Goal: Answer question/provide support: Share knowledge or assist other users

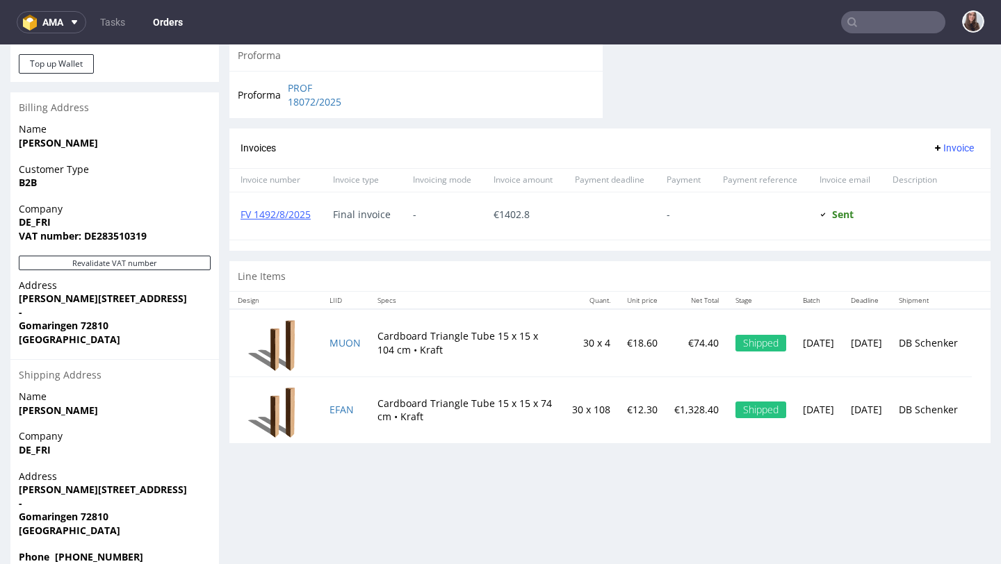
scroll to position [643, 0]
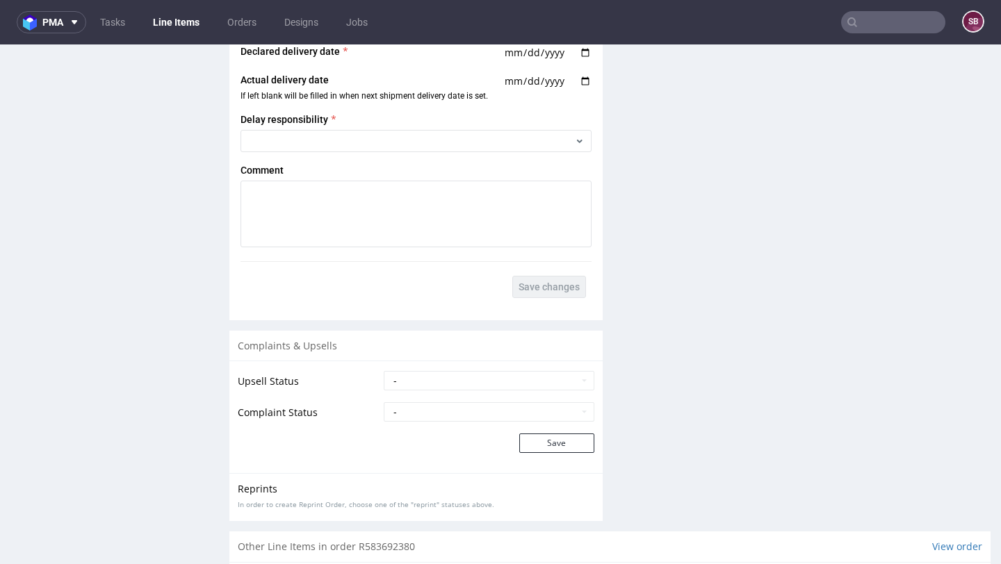
scroll to position [1862, 0]
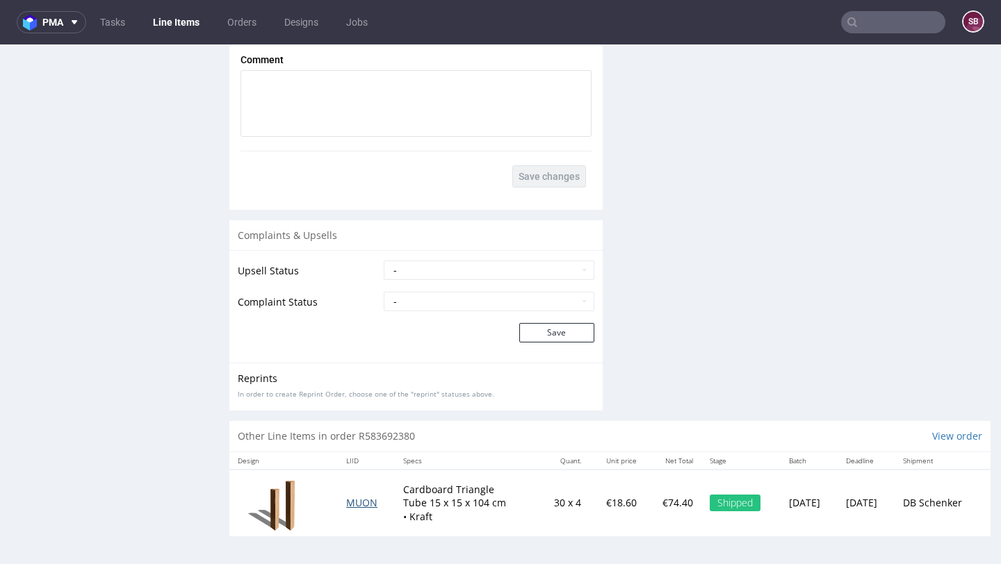
click at [348, 503] on span "MUON" at bounding box center [361, 502] width 31 height 13
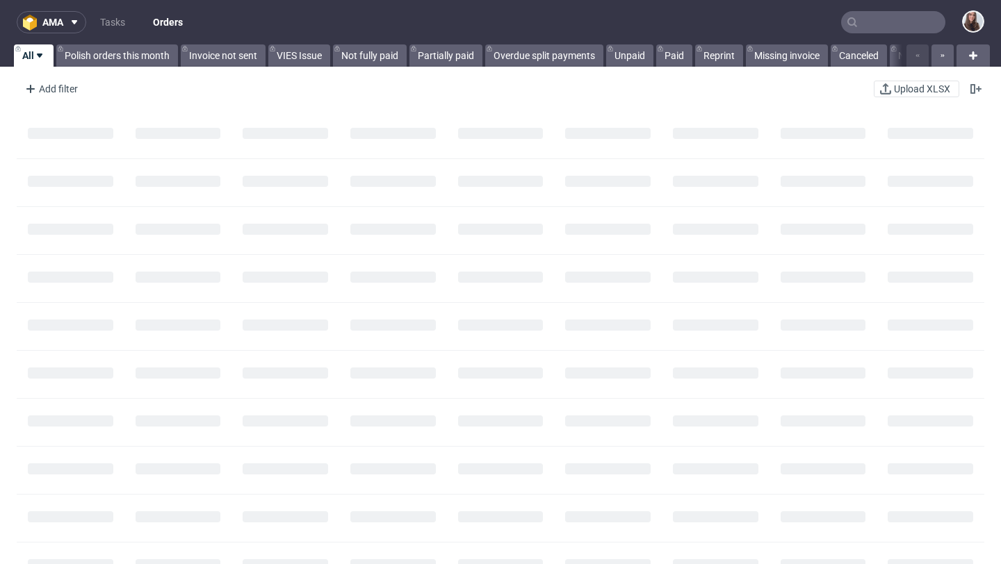
click at [855, 25] on input "text" at bounding box center [893, 22] width 104 height 22
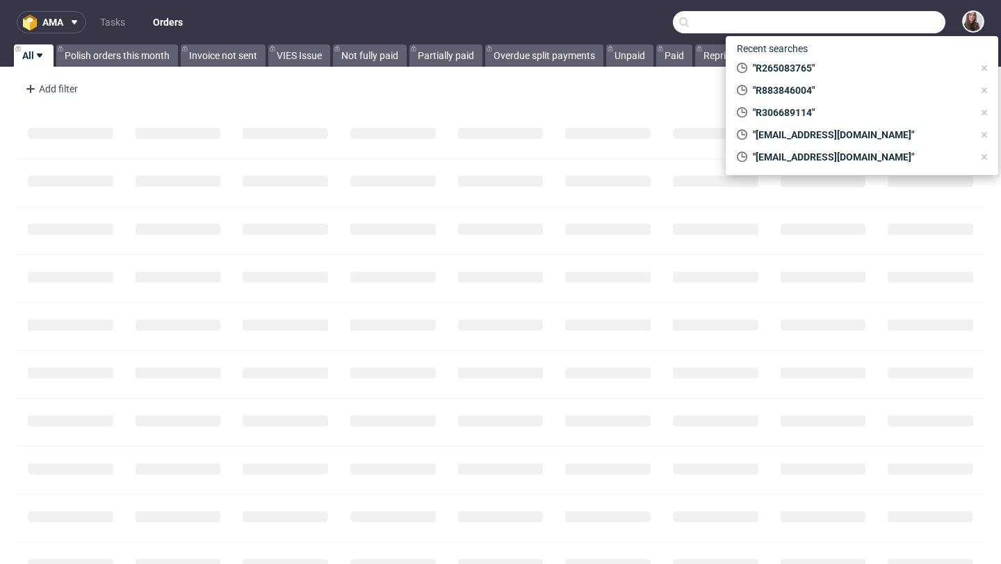
paste input "R584302954"
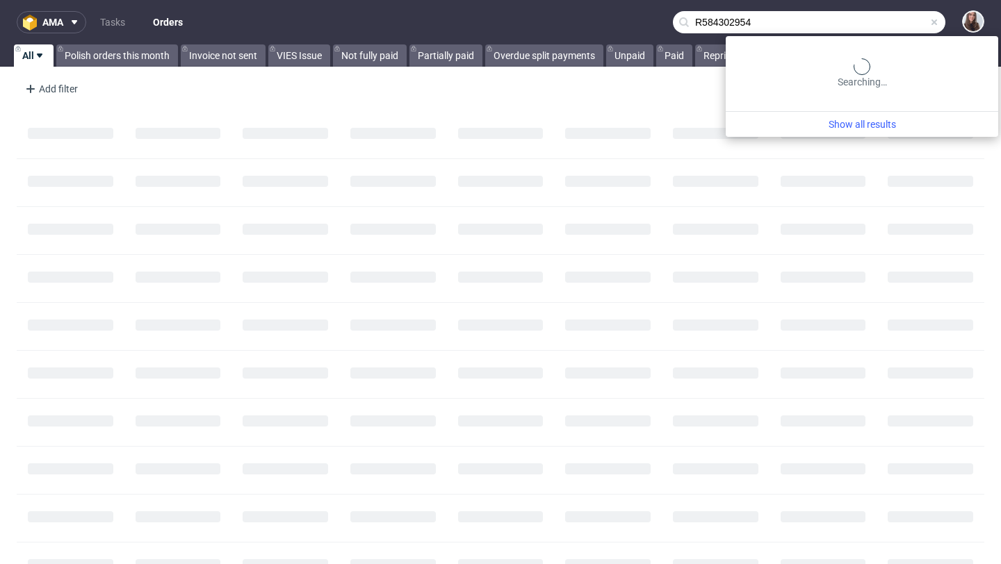
type input "R584302954"
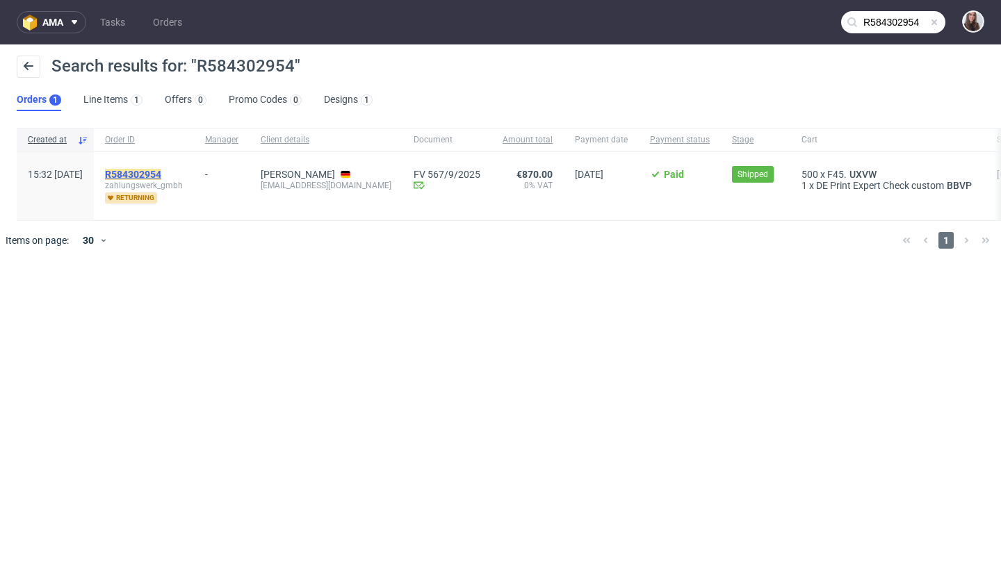
click at [161, 170] on mark "R584302954" at bounding box center [133, 174] width 56 height 11
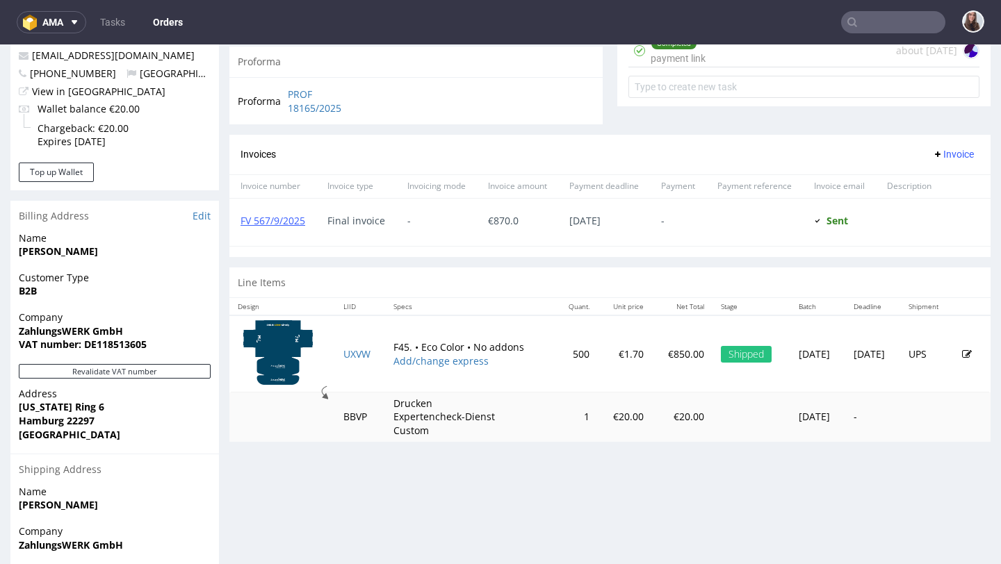
scroll to position [573, 0]
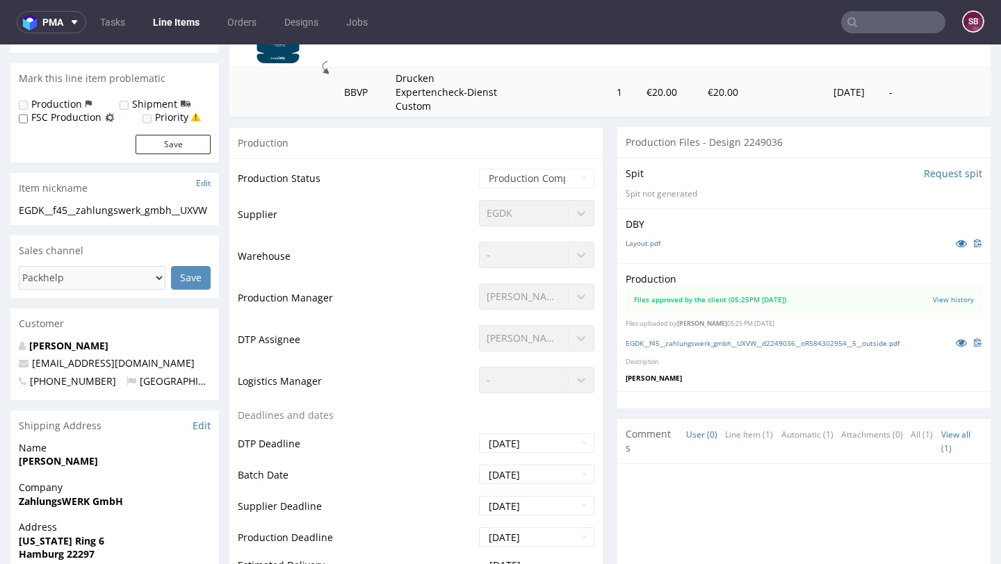
scroll to position [237, 0]
click at [721, 342] on link "EGDK__f45__zahlungswerk_gmbh__UXVW__d2249036__oR584302954__5__outside.pdf" at bounding box center [763, 343] width 274 height 10
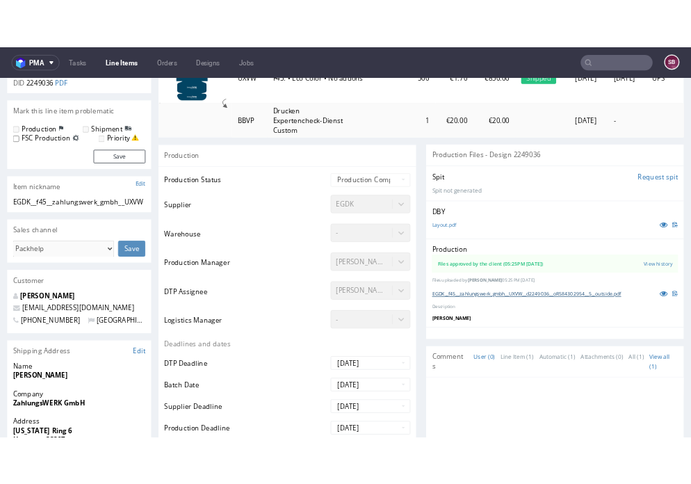
scroll to position [228, 0]
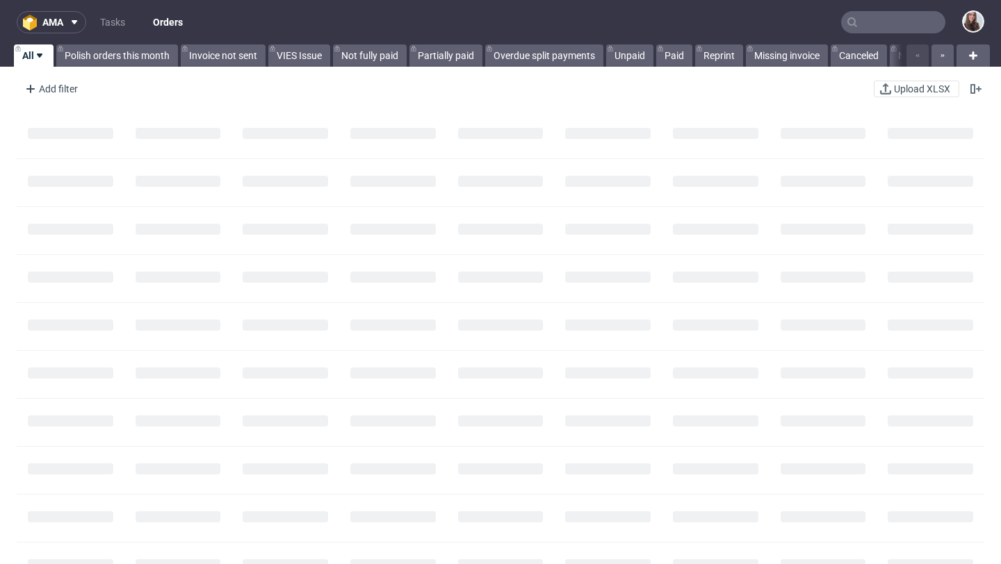
click at [856, 19] on input "text" at bounding box center [893, 22] width 104 height 22
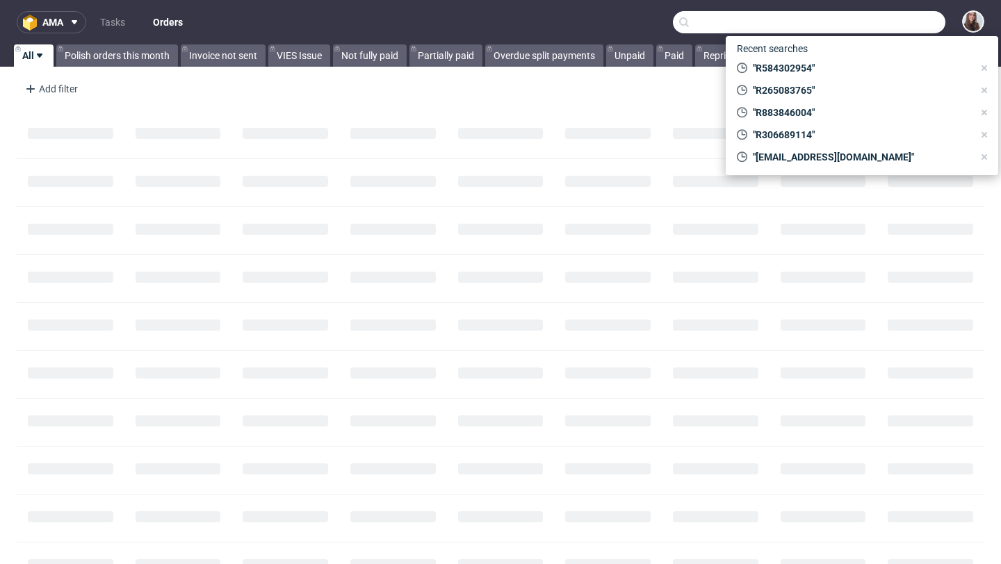
paste input "R265960064"
type input "R265960064"
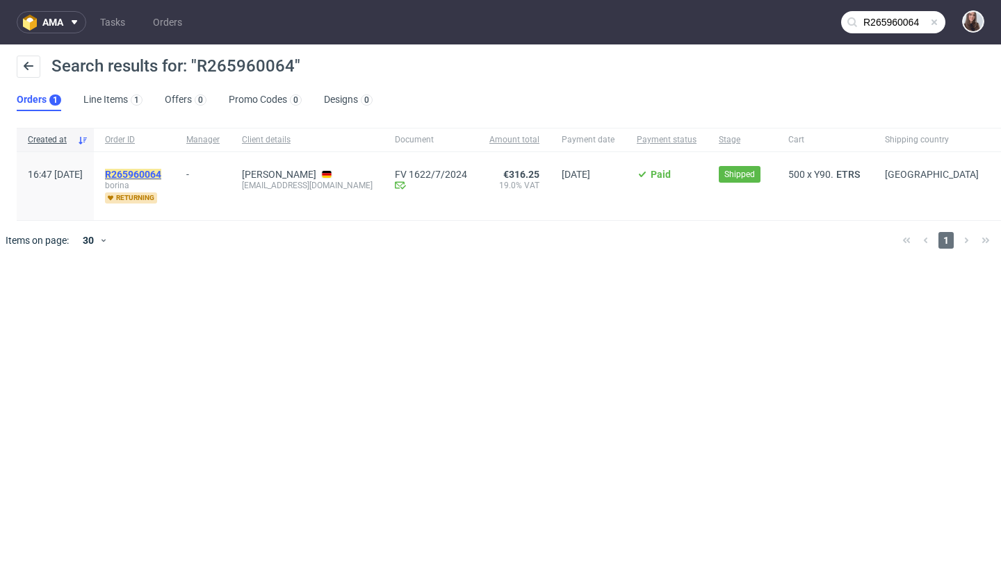
click at [161, 172] on mark "R265960064" at bounding box center [133, 174] width 56 height 11
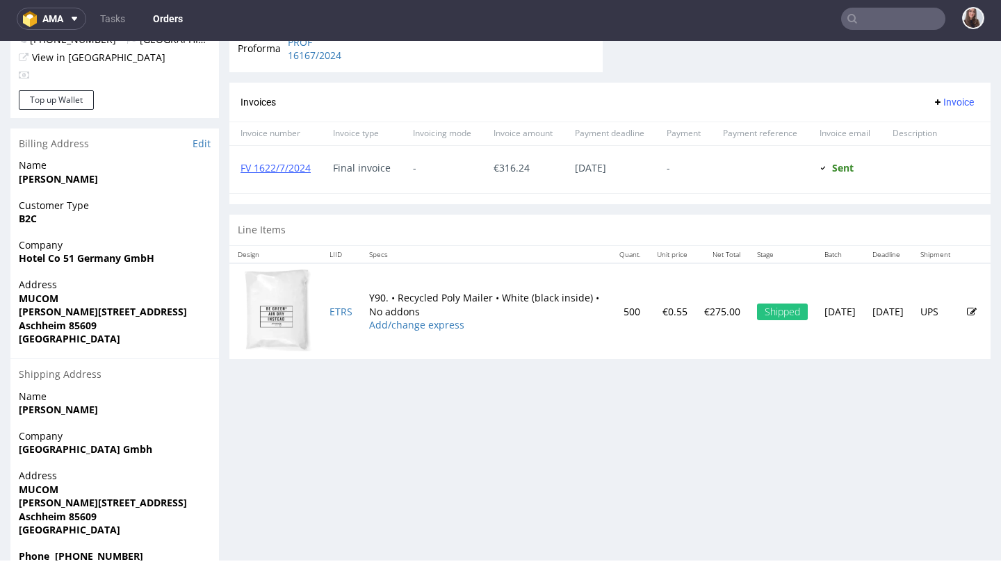
scroll to position [603, 0]
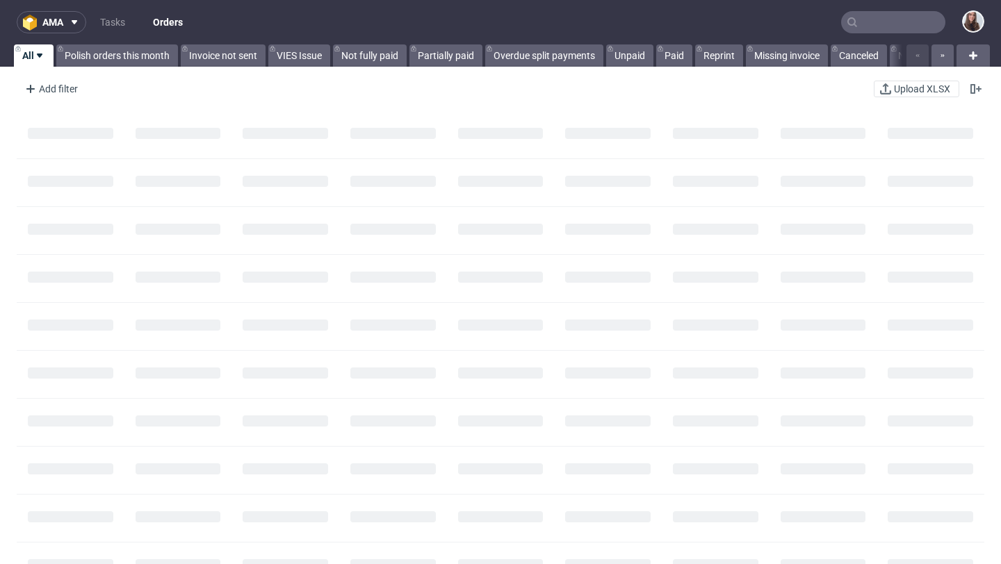
click at [850, 24] on input "text" at bounding box center [893, 22] width 104 height 22
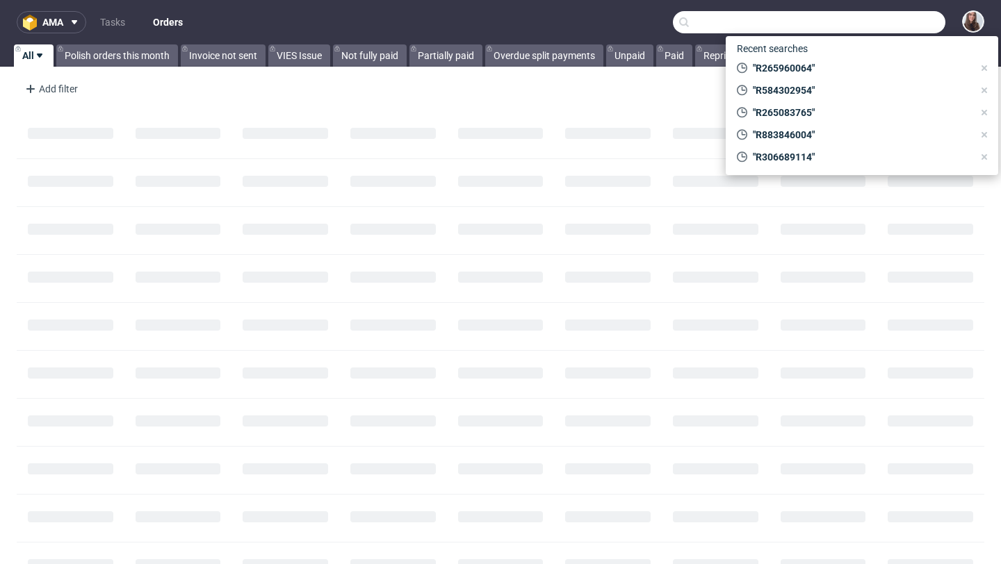
paste input "R926570246"
type input "R926570246"
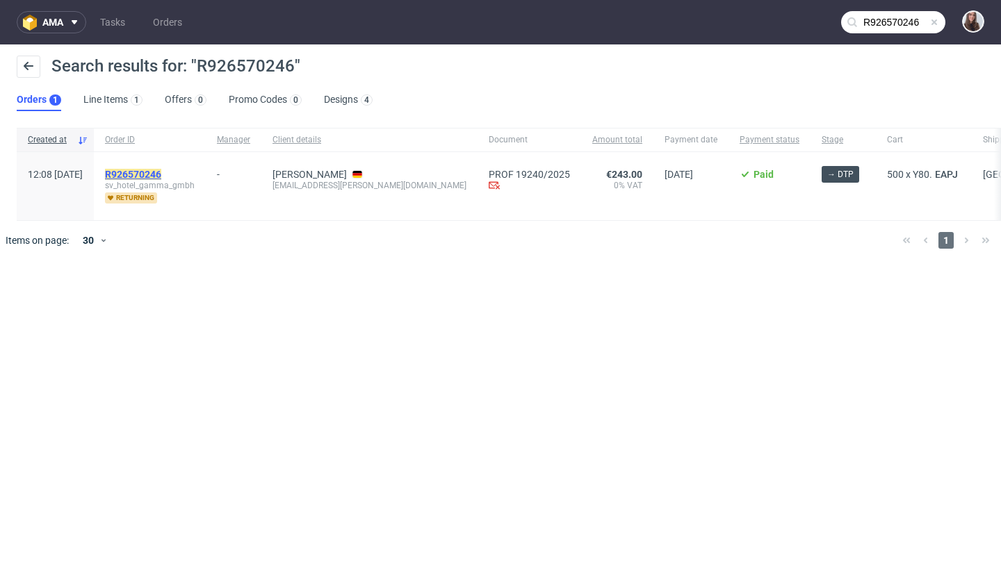
click at [161, 170] on mark "R926570246" at bounding box center [133, 174] width 56 height 11
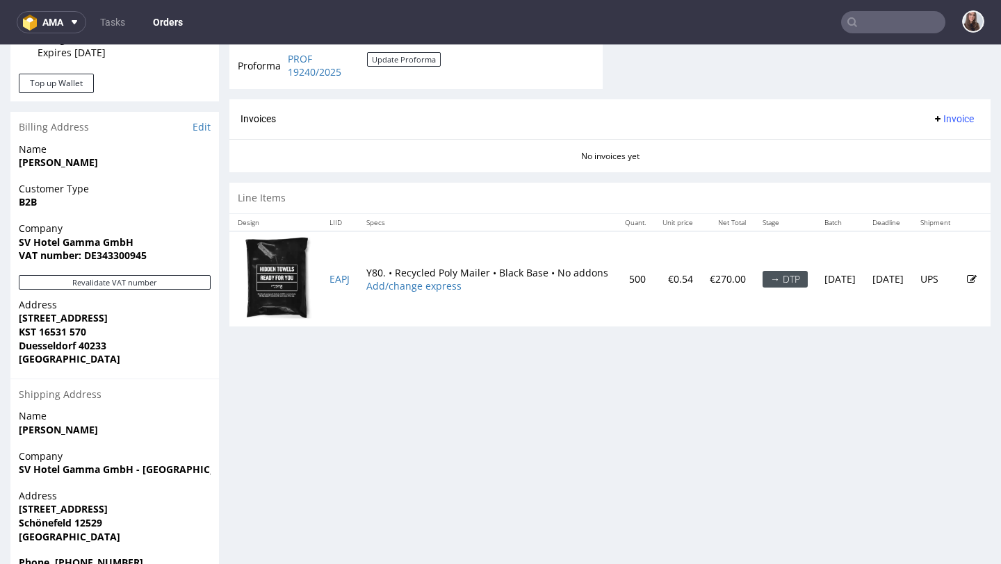
scroll to position [664, 0]
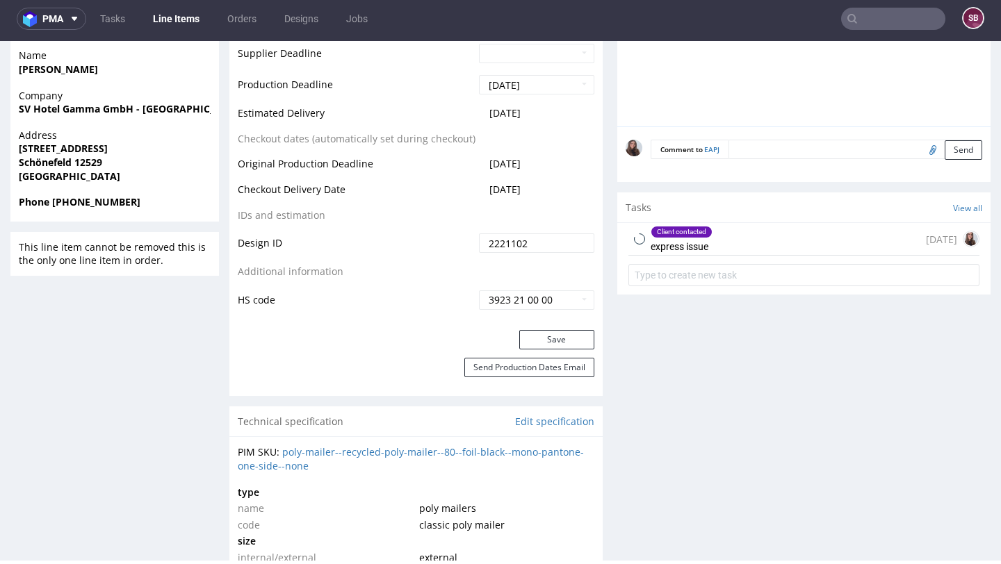
scroll to position [642, 0]
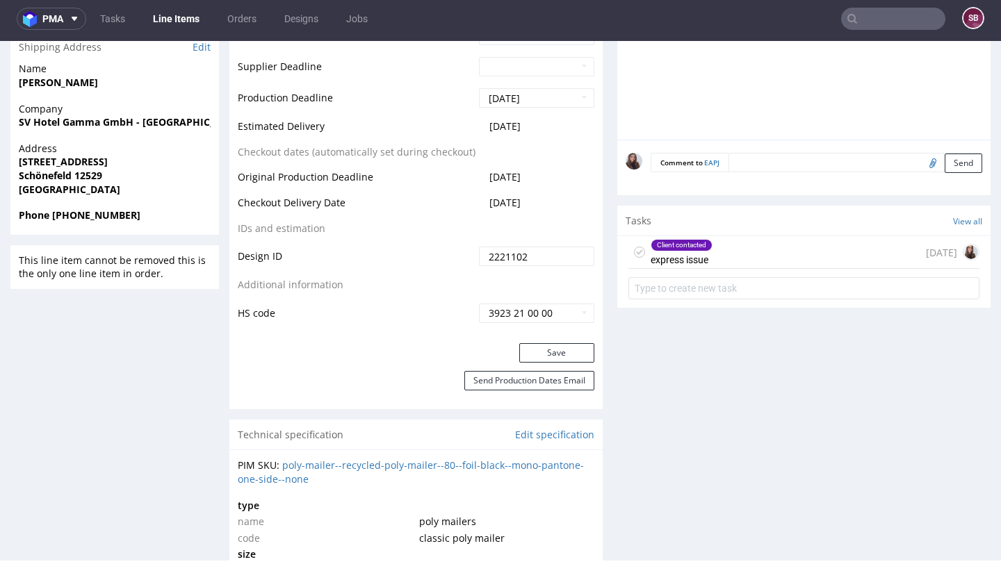
click at [690, 255] on div "Client contacted express issue" at bounding box center [682, 252] width 62 height 32
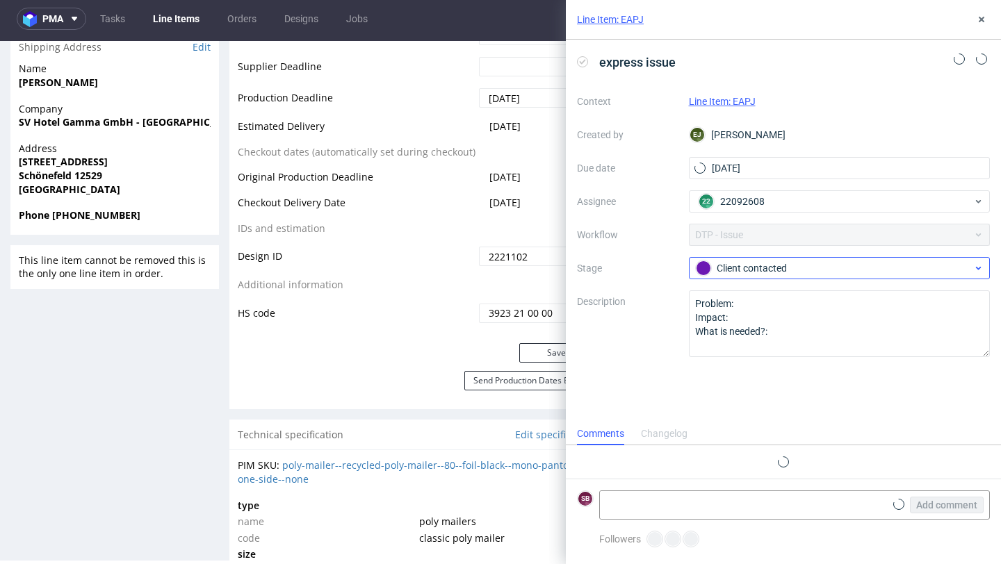
scroll to position [22, 0]
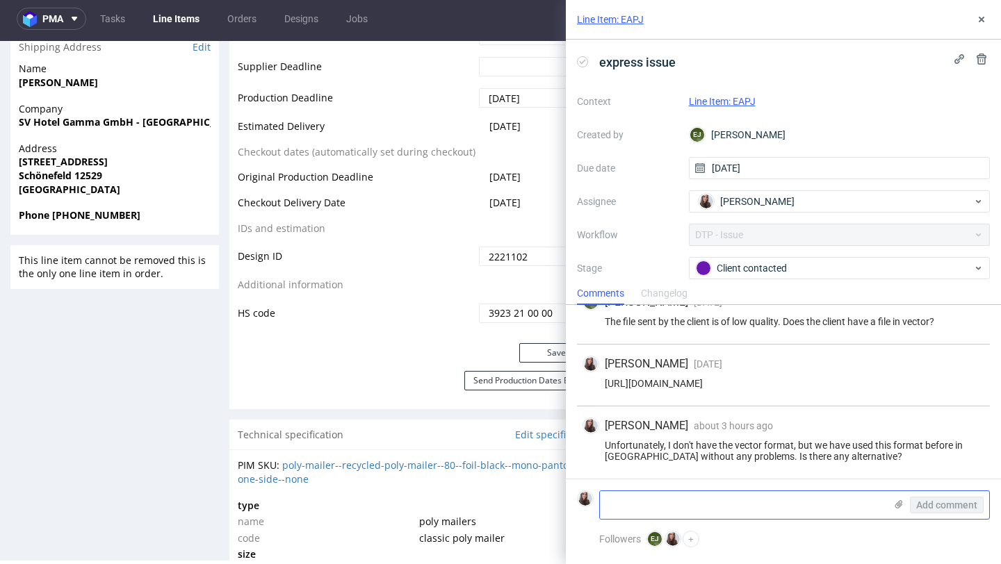
click at [686, 500] on textarea at bounding box center [742, 505] width 285 height 28
click at [708, 503] on textarea at bounding box center [742, 505] width 285 height 28
paste textarea "https://platform.packhelp.com/pma/line-items/6953482/orders/R265960064"
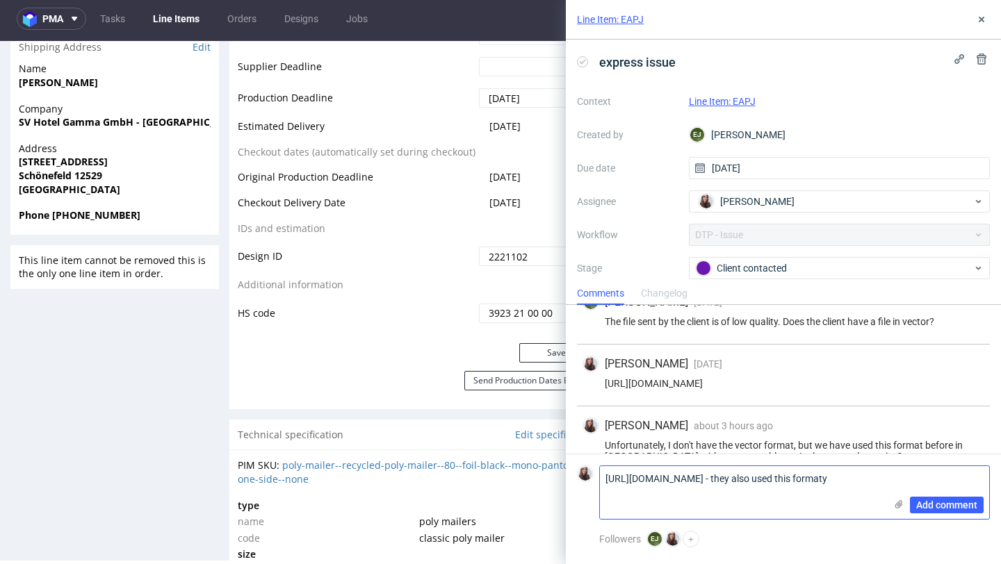
scroll to position [0, 0]
type textarea "https://platform.packhelp.com/pma/line-items/6953482/orders/R265960064 - they a…"
click at [939, 502] on span "Add comment" at bounding box center [946, 505] width 61 height 10
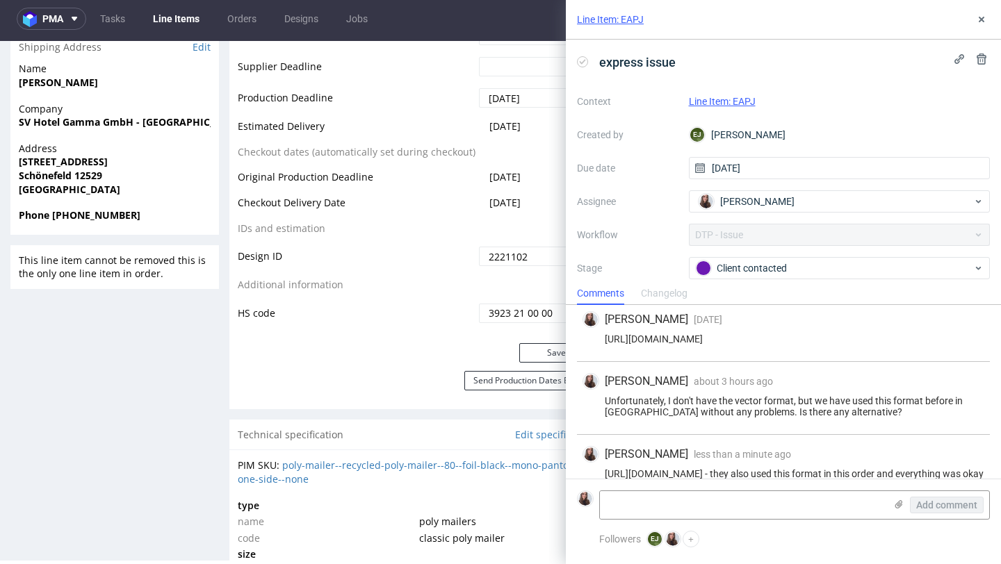
scroll to position [95, 0]
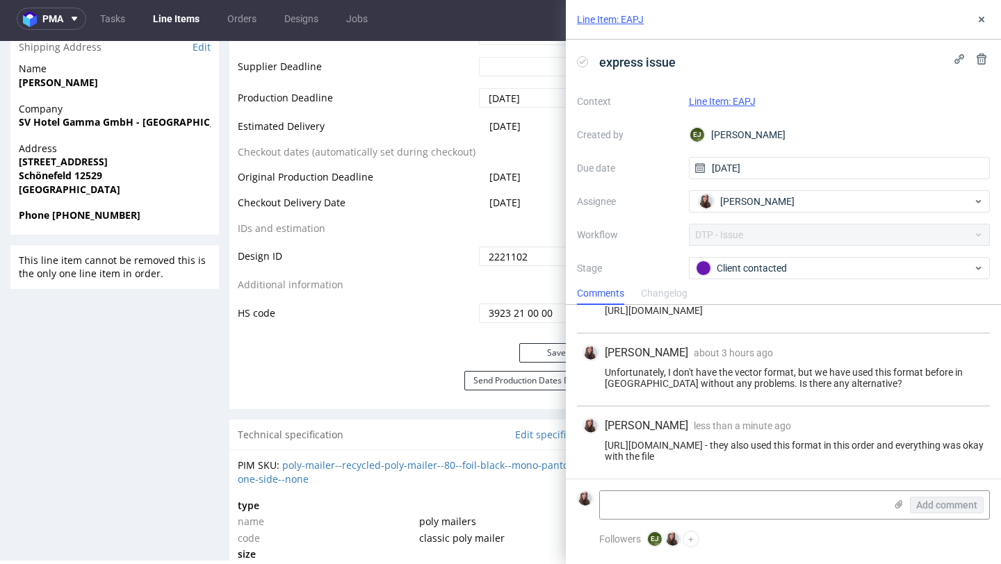
click at [715, 104] on link "Line Item: EAPJ" at bounding box center [722, 101] width 67 height 11
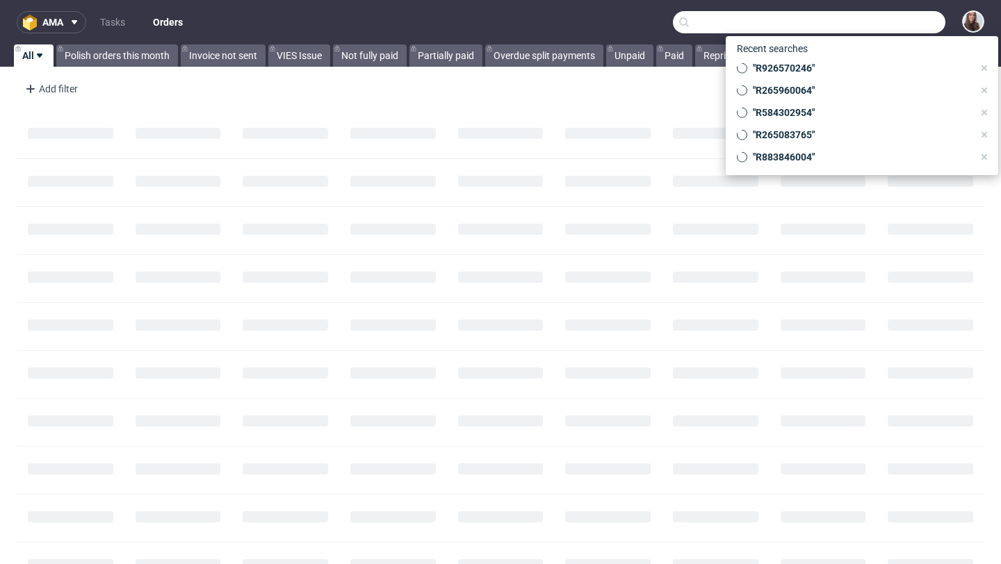
click at [893, 31] on input "text" at bounding box center [809, 22] width 272 height 22
paste input "R628262689"
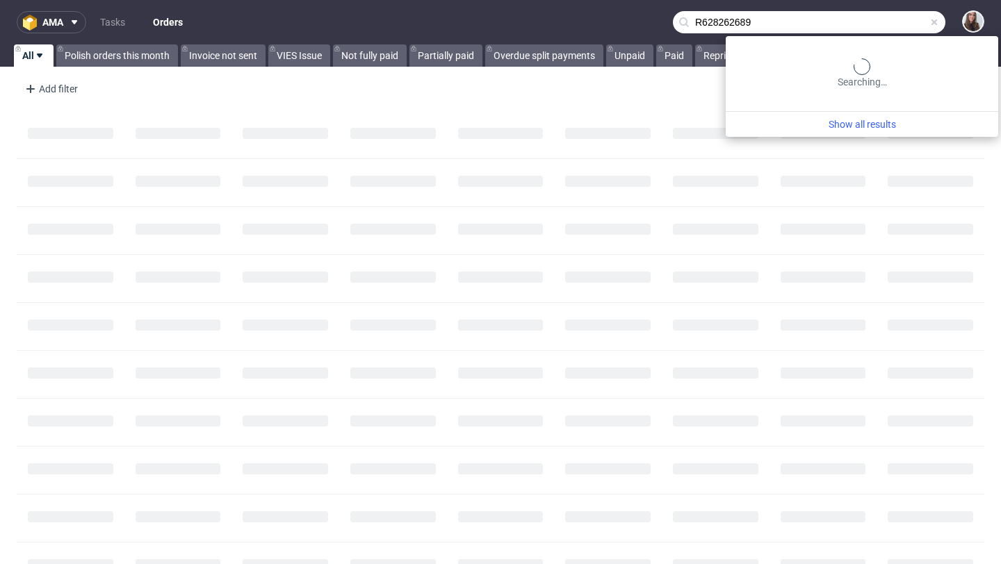
type input "R628262689"
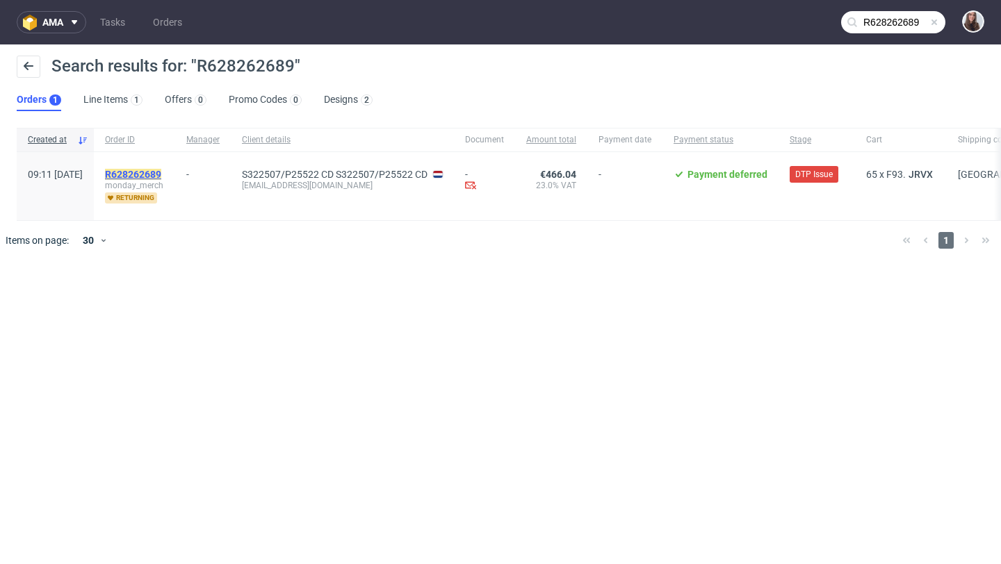
click at [161, 177] on mark "R628262689" at bounding box center [133, 174] width 56 height 11
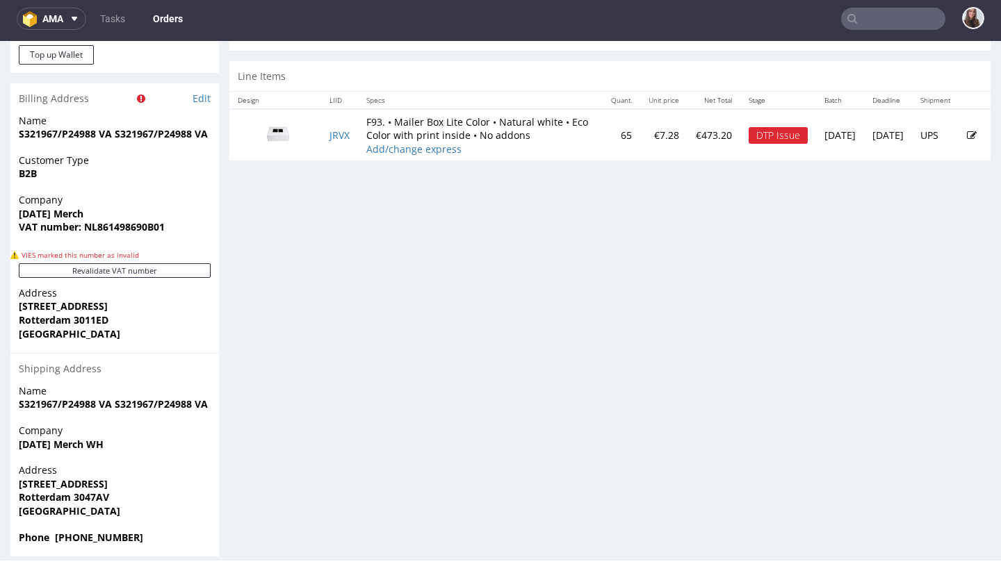
scroll to position [706, 0]
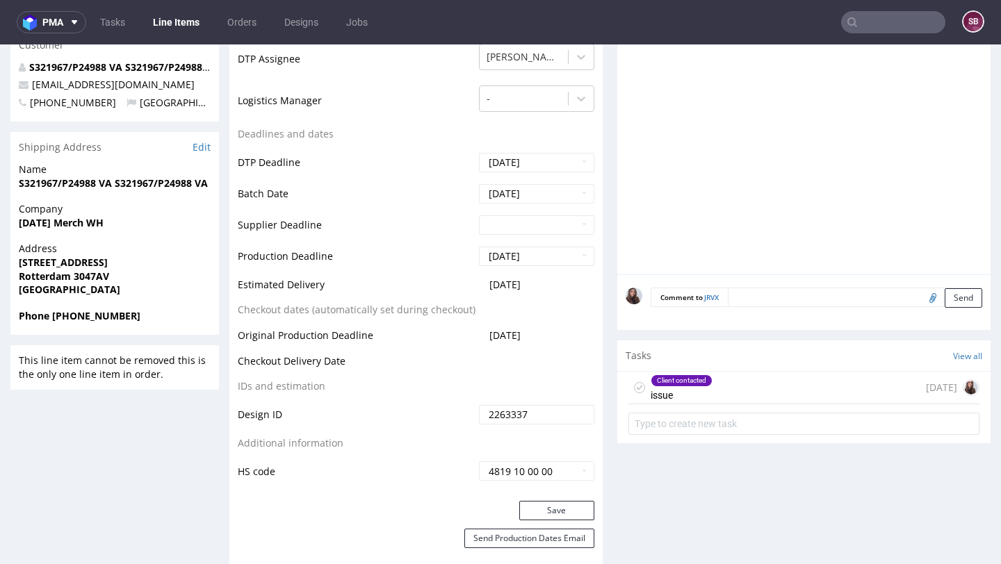
scroll to position [475, 0]
click at [677, 387] on div "Client contacted issue" at bounding box center [682, 387] width 62 height 32
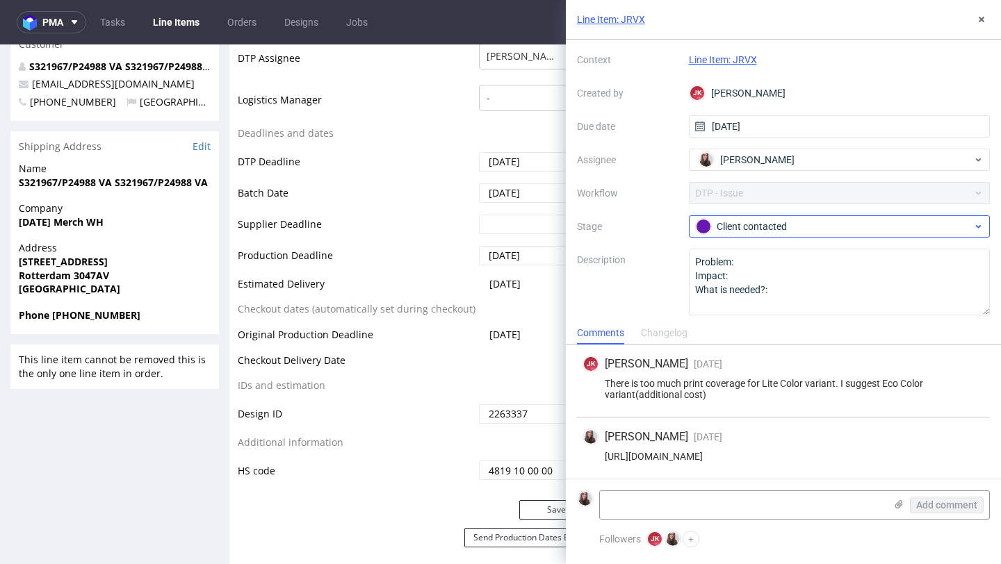
scroll to position [47, 0]
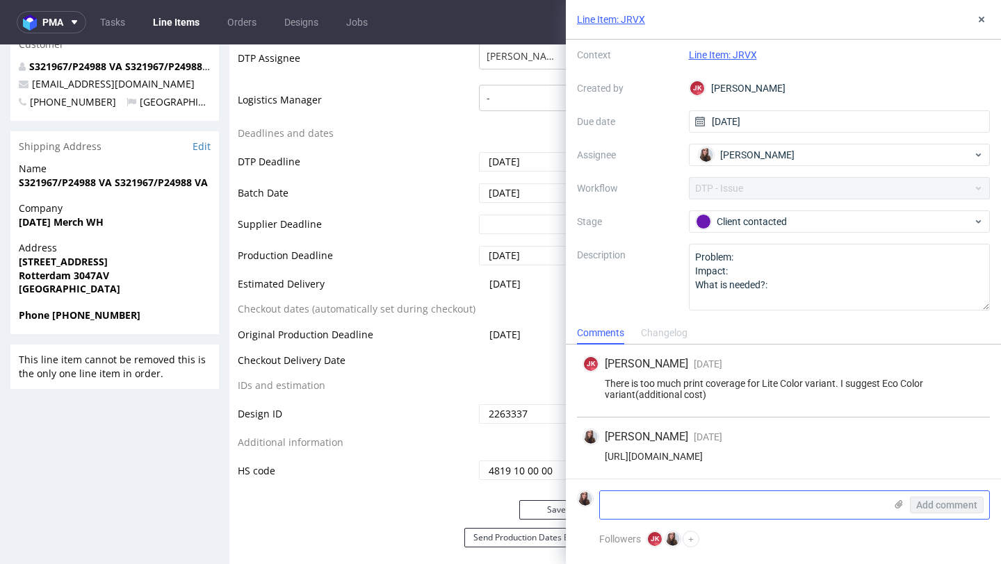
click at [690, 501] on textarea at bounding box center [742, 505] width 285 height 28
click at [738, 51] on link "Line Item: JRVX" at bounding box center [723, 54] width 68 height 11
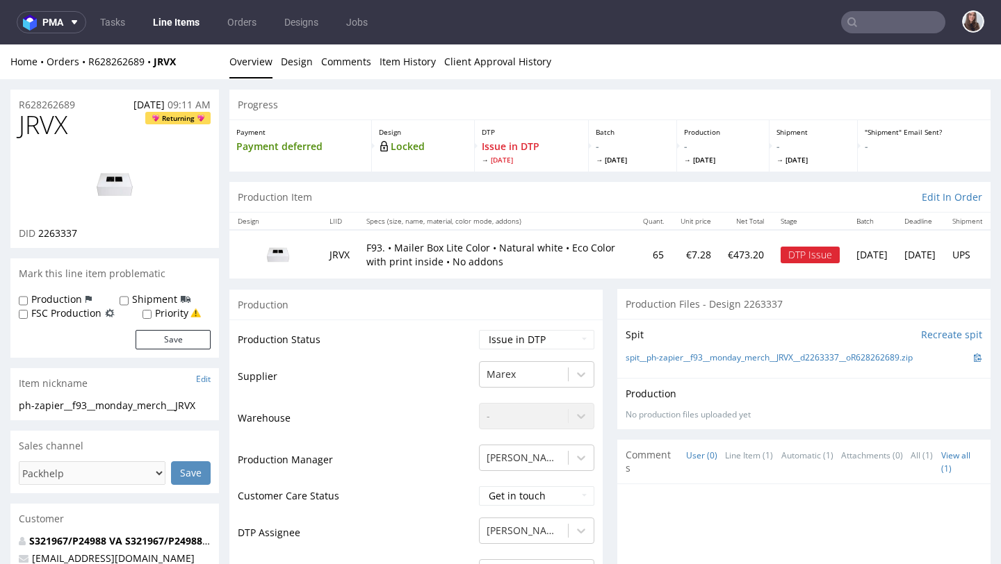
click at [729, 306] on div "Production Files - Design 2263337" at bounding box center [803, 304] width 373 height 31
click at [480, 58] on link "Client Approval History" at bounding box center [497, 61] width 107 height 34
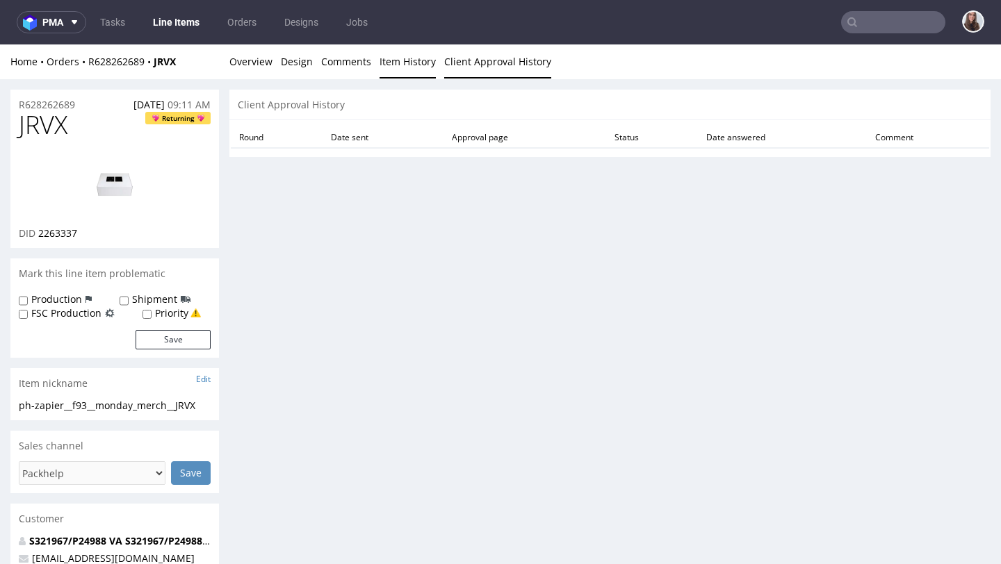
click at [395, 59] on link "Item History" at bounding box center [408, 61] width 56 height 34
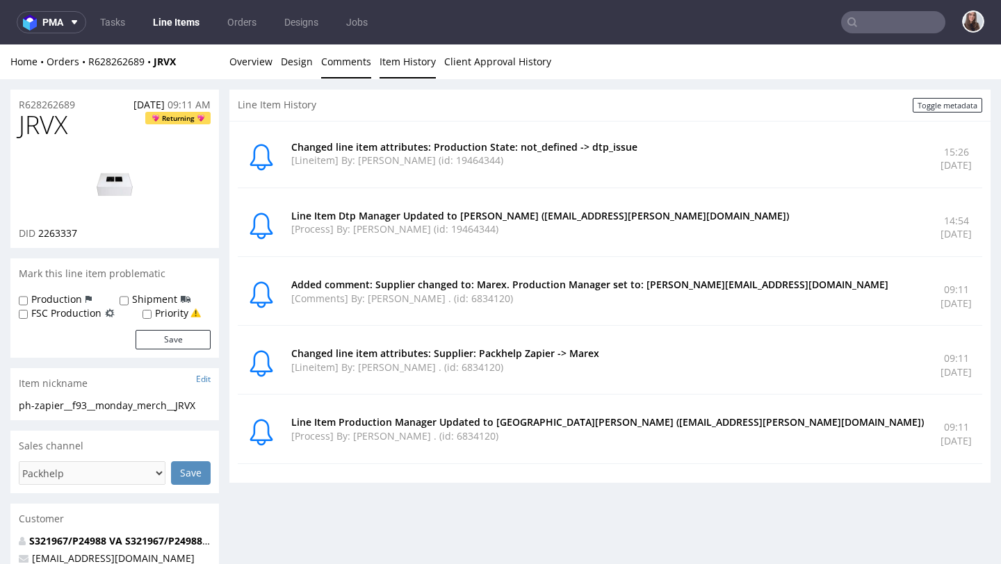
click at [338, 63] on link "Comments" at bounding box center [346, 61] width 50 height 34
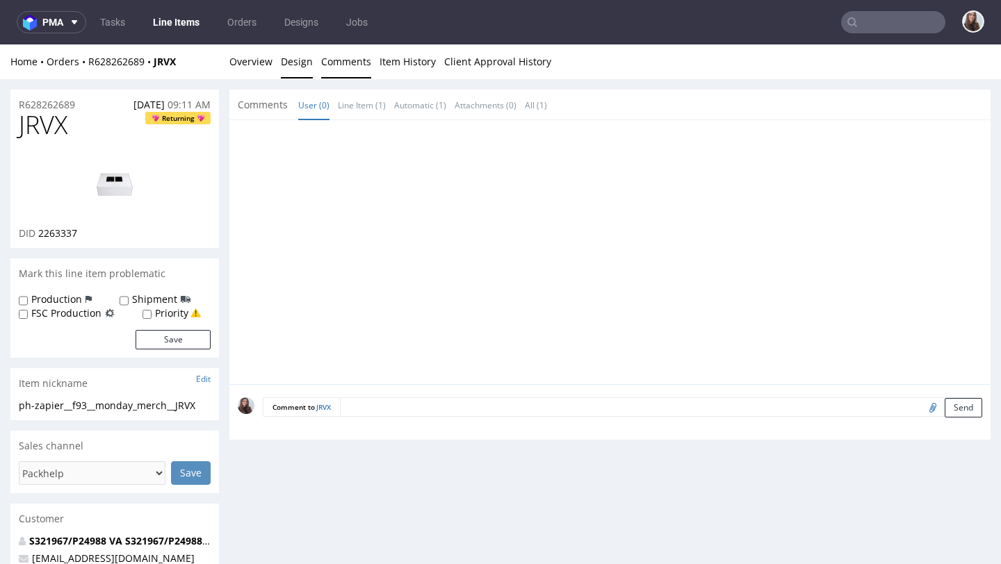
click at [291, 62] on link "Design" at bounding box center [297, 61] width 32 height 34
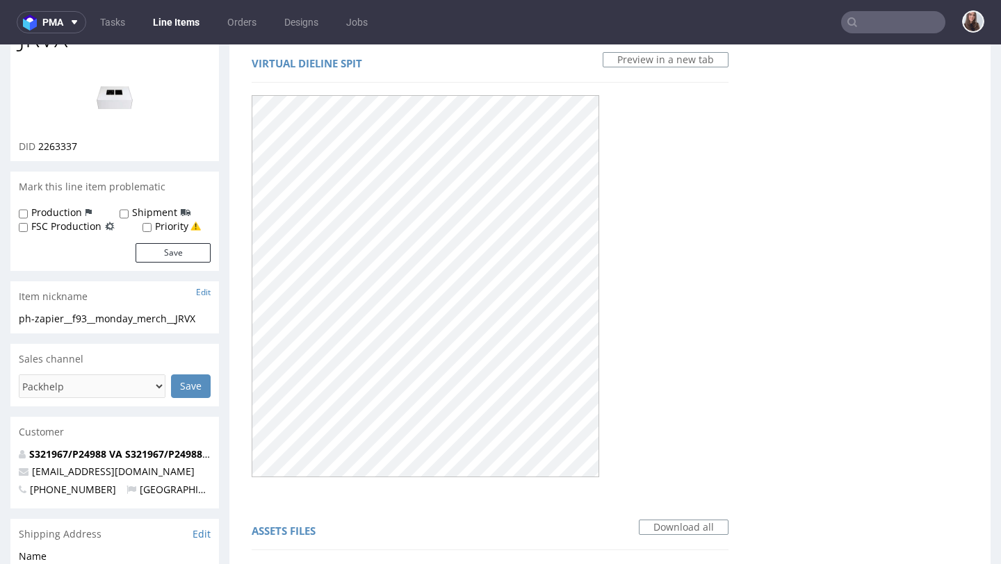
scroll to position [102, 0]
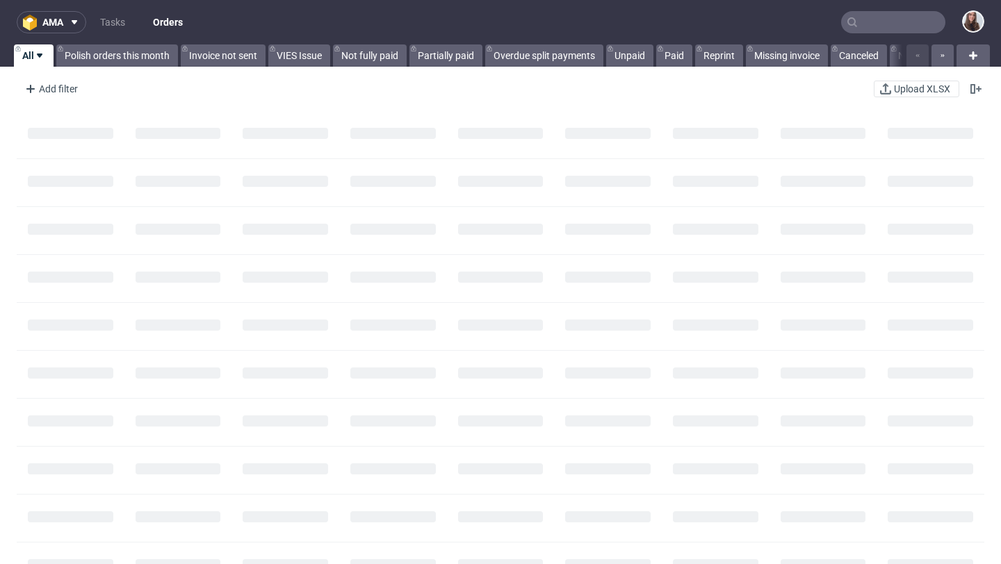
click at [884, 17] on input "text" at bounding box center [893, 22] width 104 height 22
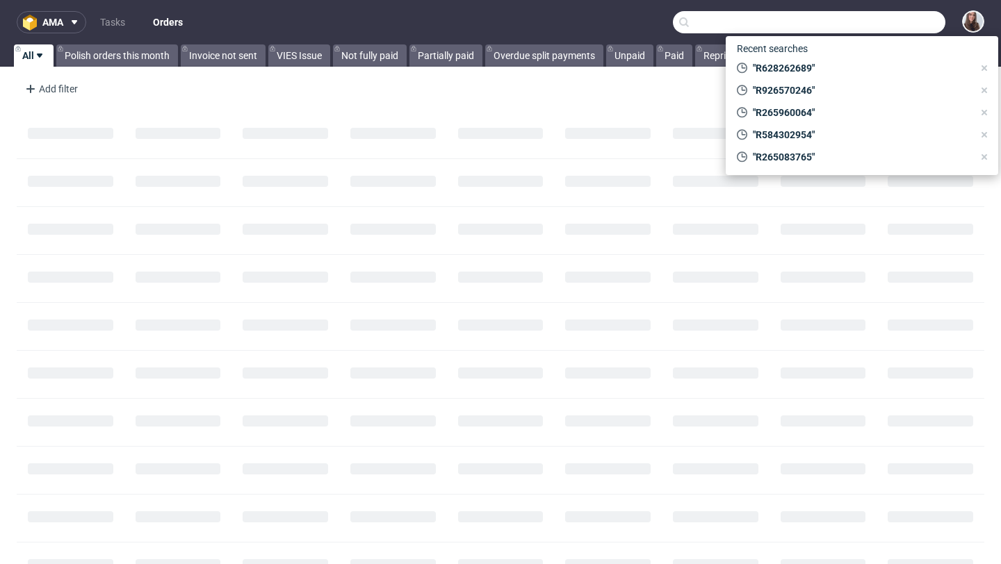
paste input "R081720924"
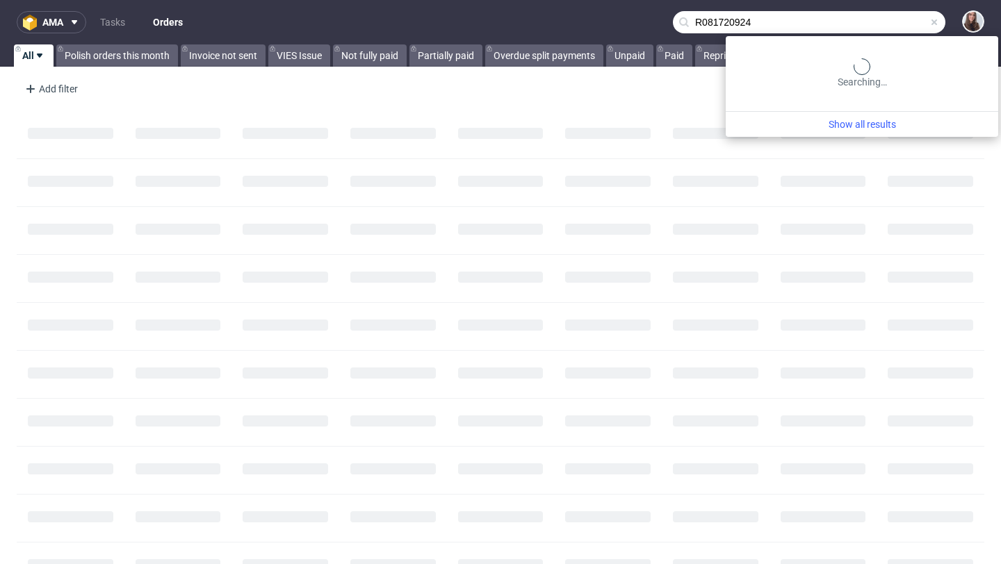
type input "R081720924"
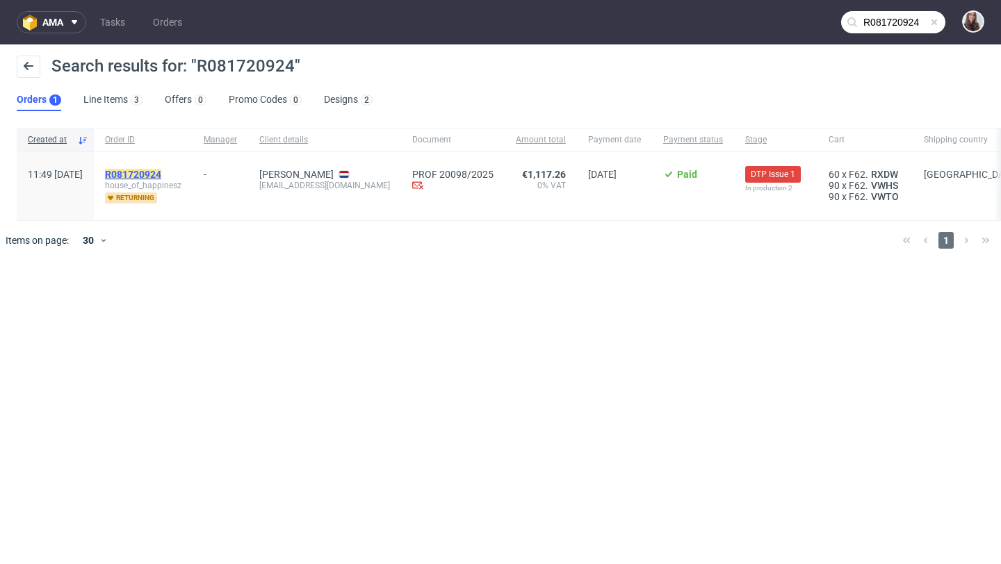
click at [161, 177] on mark "R081720924" at bounding box center [133, 174] width 56 height 11
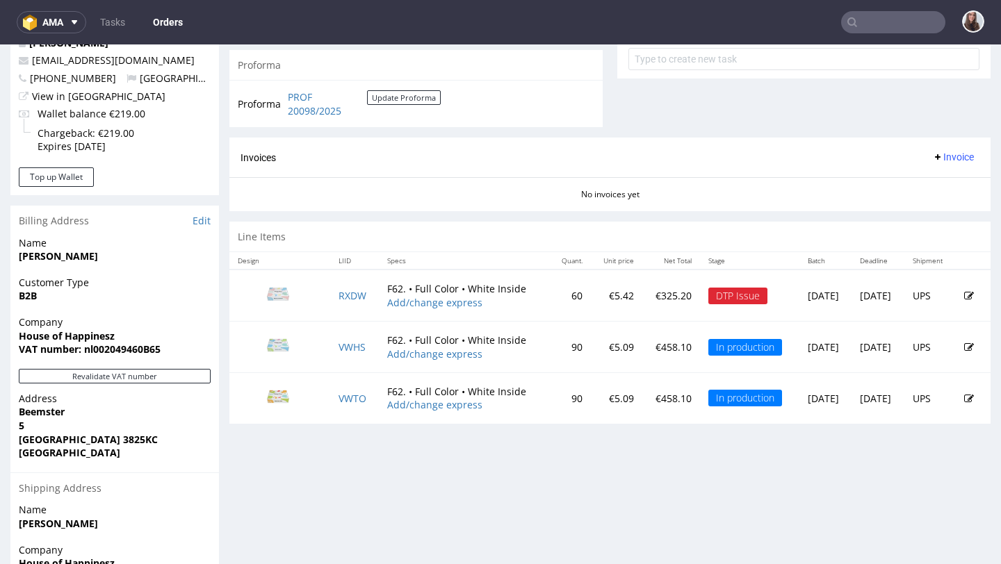
scroll to position [550, 0]
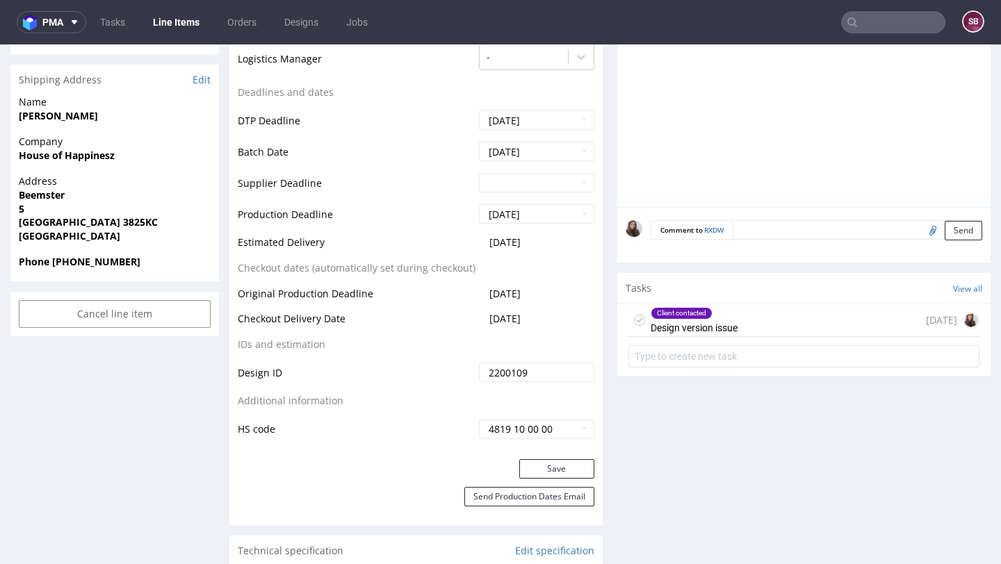
scroll to position [591, 0]
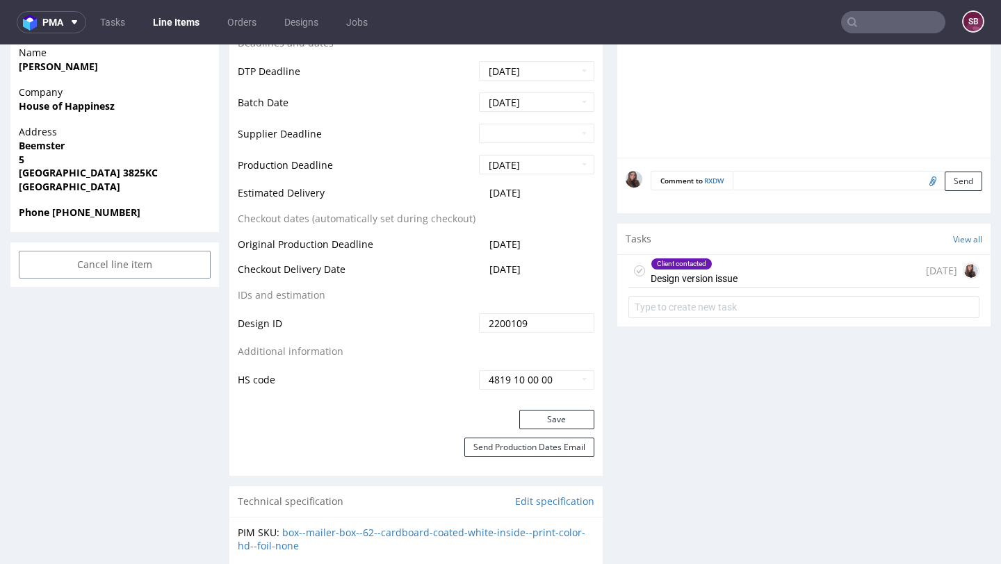
click at [735, 261] on div "Client contacted Design version issue 2 days ago" at bounding box center [803, 271] width 351 height 33
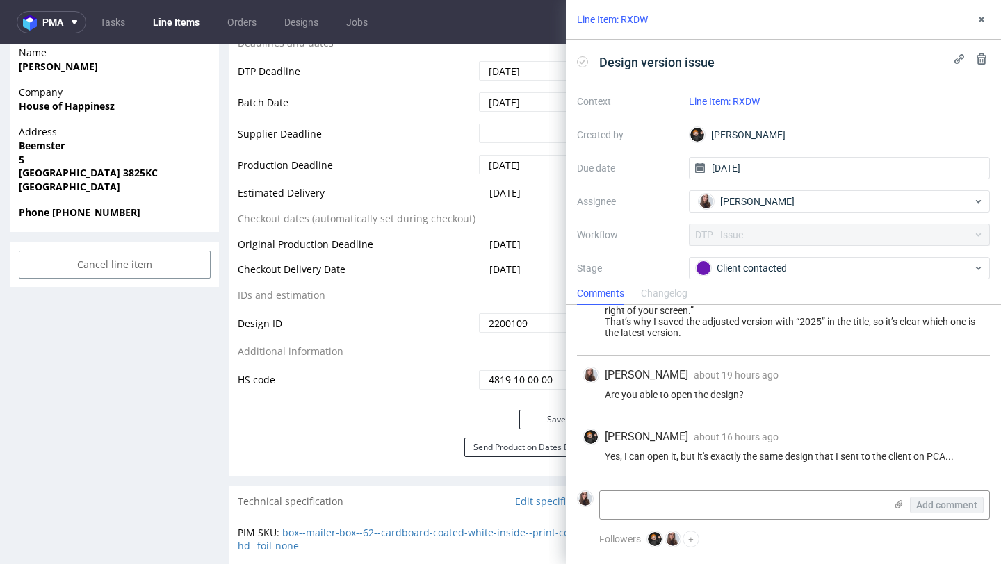
scroll to position [162, 0]
click at [656, 510] on textarea at bounding box center [742, 505] width 285 height 28
paste textarea "R081720924"
type textarea "R081720924"
drag, startPoint x: 684, startPoint y: 541, endPoint x: 527, endPoint y: 510, distance: 160.2
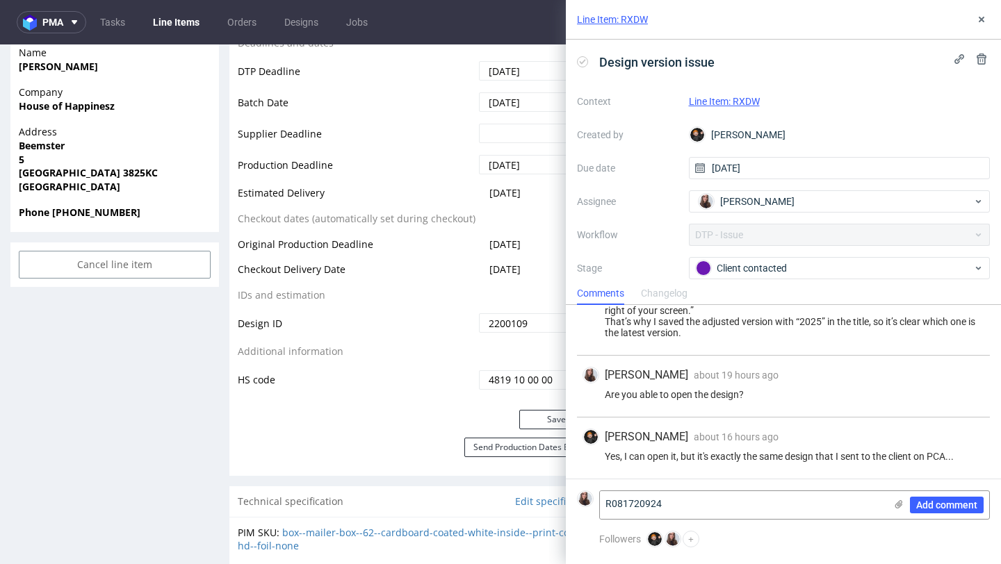
drag, startPoint x: 690, startPoint y: 506, endPoint x: 577, endPoint y: 494, distance: 113.2
click at [577, 494] on div "R081720924 Add comment" at bounding box center [783, 505] width 413 height 29
click at [680, 498] on textarea at bounding box center [742, 505] width 285 height 28
paste textarea "I’ve corrected it — here is the updated link: https://packhelp.com/nl-nl/editor…"
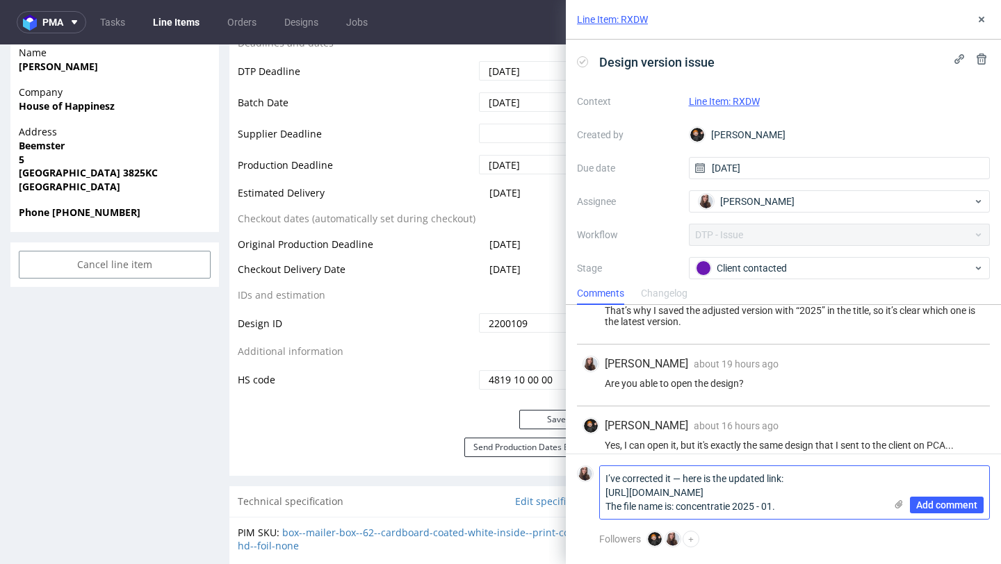
click at [794, 505] on textarea "I’ve corrected it — here is the updated link: https://packhelp.com/nl-nl/editor…" at bounding box center [742, 492] width 285 height 53
type textarea "I’ve corrected it — here is the updated link: https://packhelp.com/nl-nl/editor…"
click at [941, 500] on span "Add comment" at bounding box center [946, 505] width 61 height 10
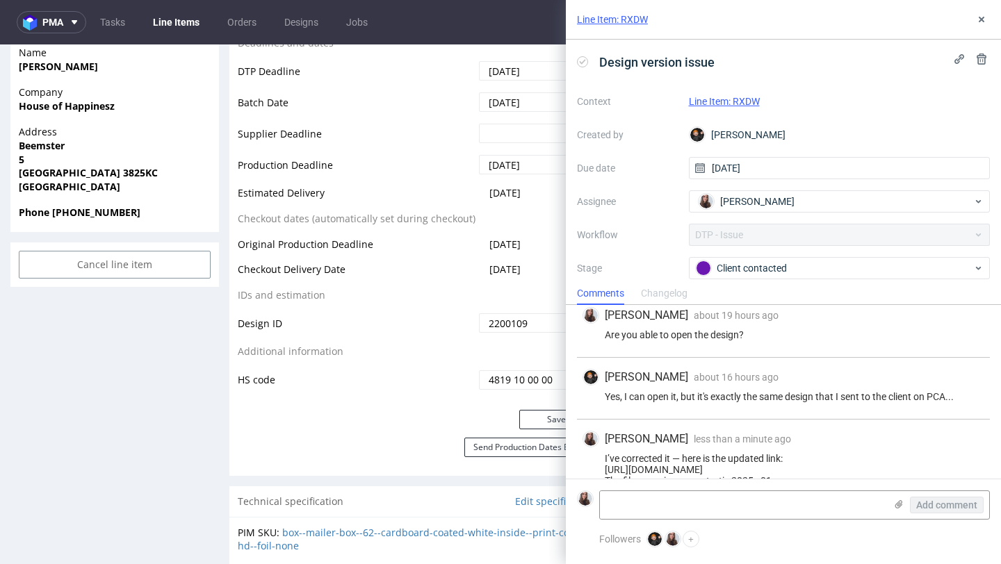
scroll to position [246, 0]
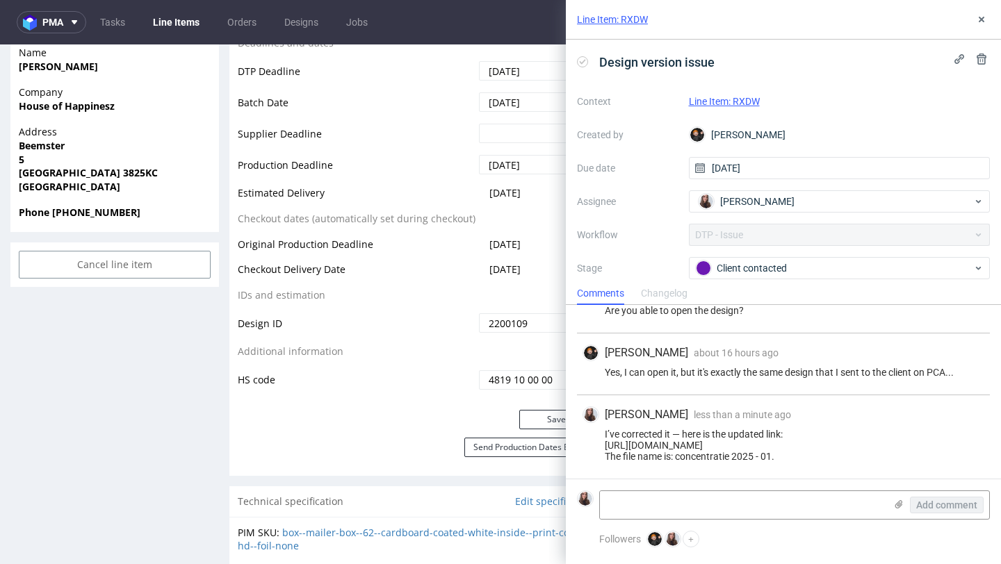
click at [723, 97] on link "Line Item: RXDW" at bounding box center [724, 101] width 71 height 11
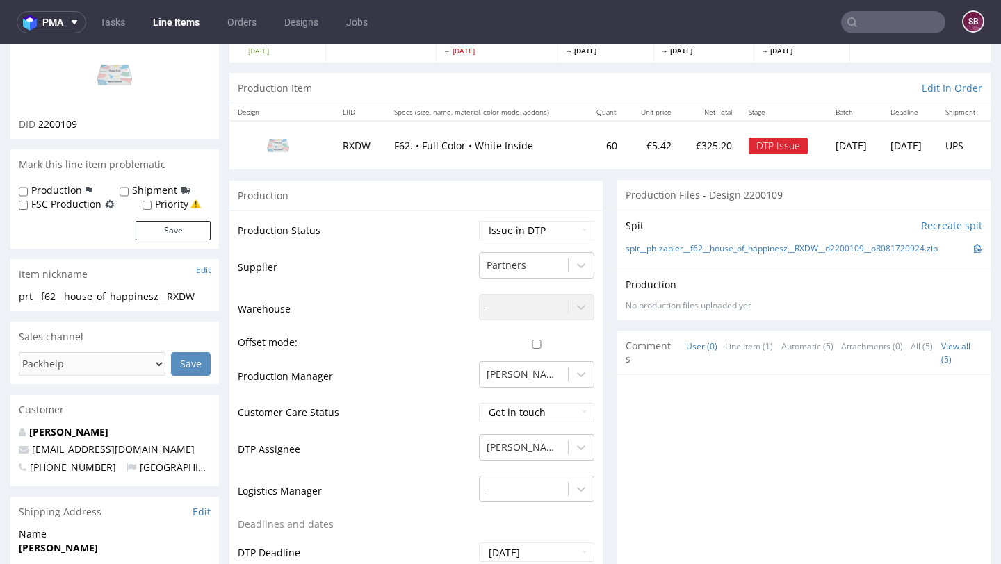
scroll to position [113, 0]
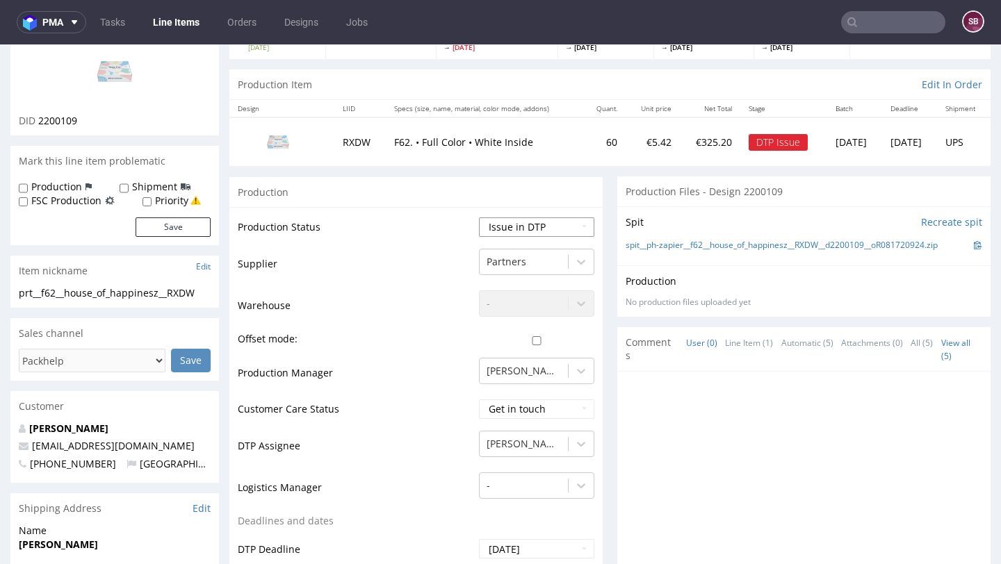
click at [521, 225] on select "Waiting for Artwork Waiting for Diecut Waiting for Mockup Waiting for DTP Waiti…" at bounding box center [536, 227] width 115 height 19
select select "back_for_dtp"
click at [479, 218] on select "Waiting for Artwork Waiting for Diecut Waiting for Mockup Waiting for DTP Waiti…" at bounding box center [536, 227] width 115 height 19
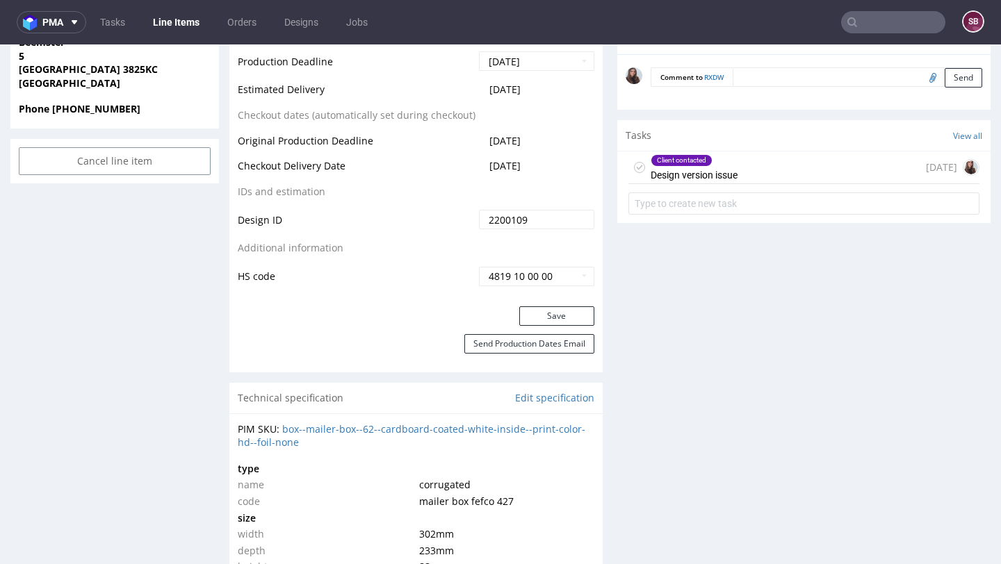
scroll to position [708, 0]
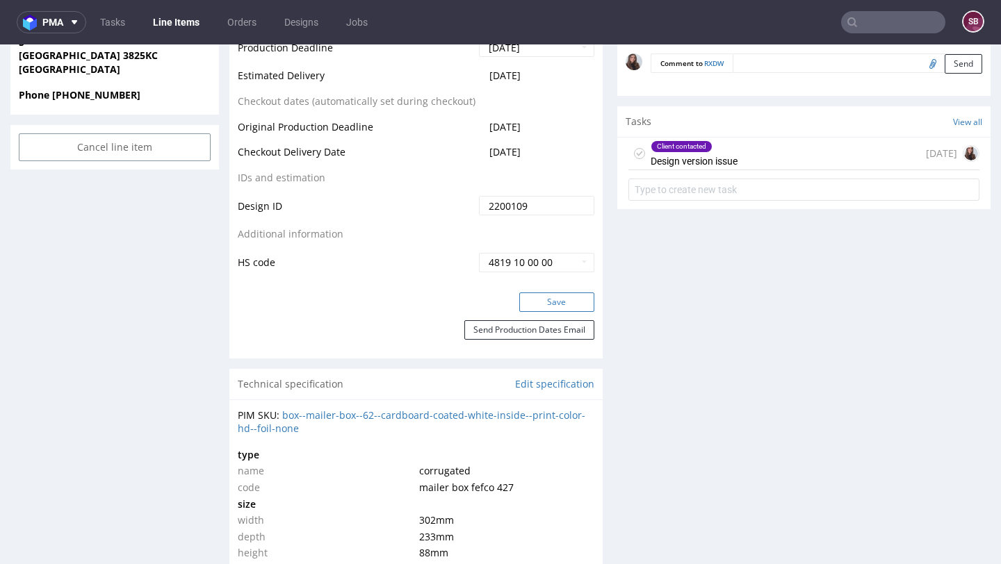
click at [536, 301] on button "Save" at bounding box center [556, 302] width 75 height 19
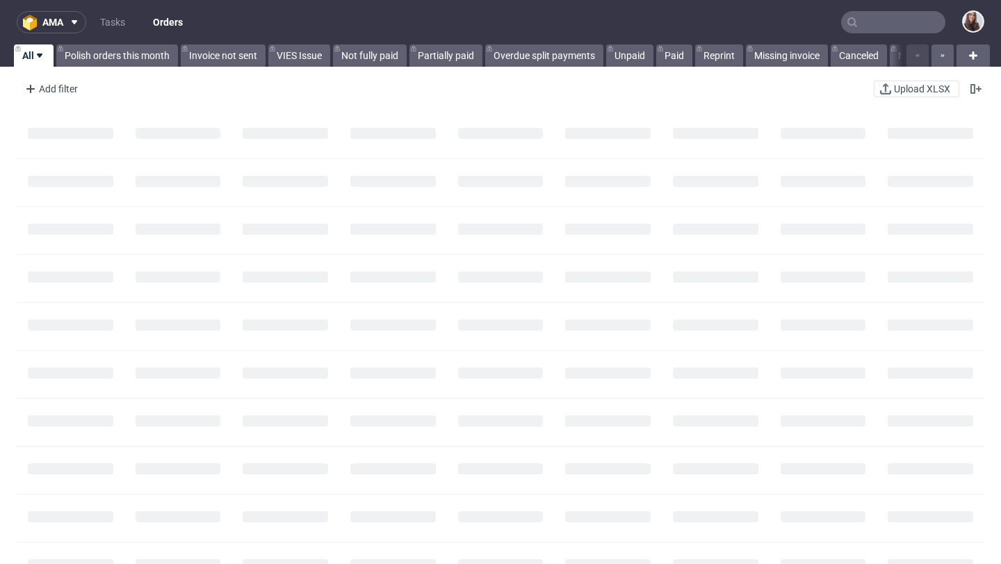
click at [852, 20] on input "text" at bounding box center [893, 22] width 104 height 22
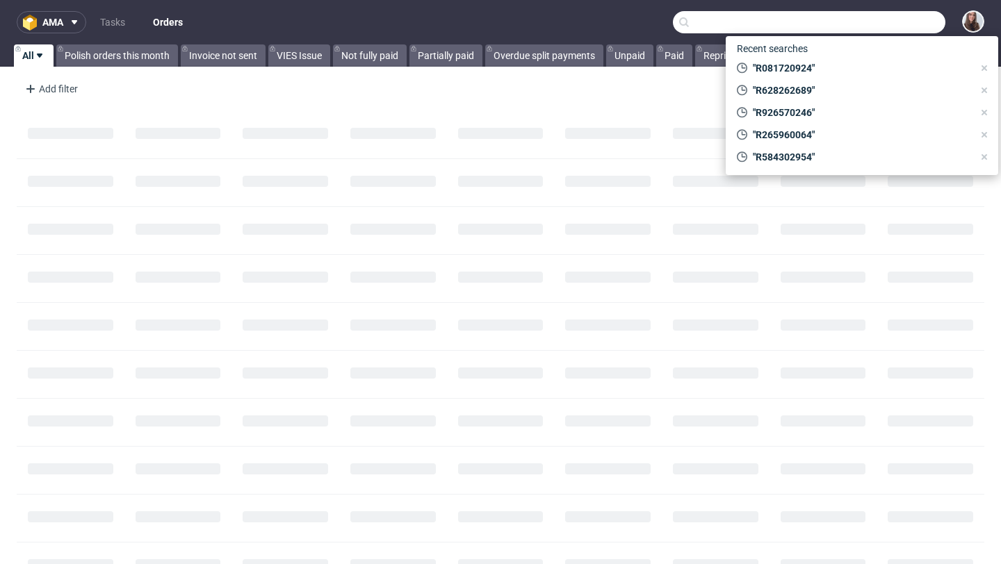
paste input "R423643843"
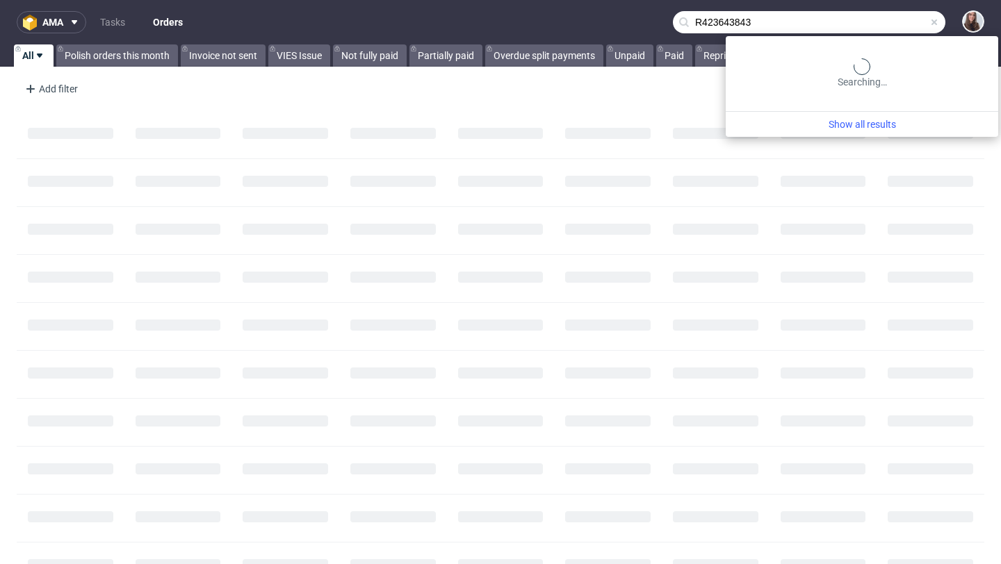
type input "R423643843"
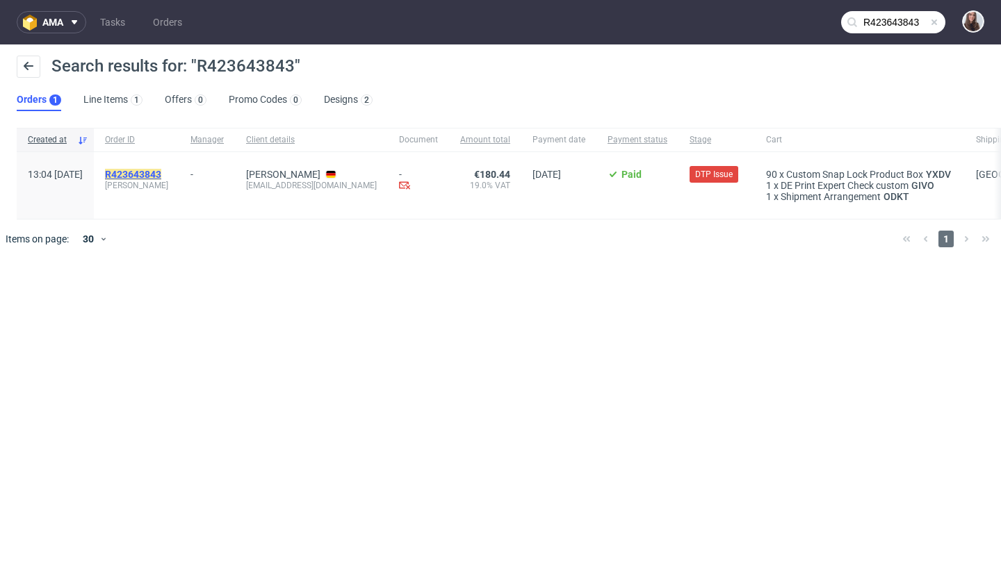
click at [161, 175] on mark "R423643843" at bounding box center [133, 174] width 56 height 11
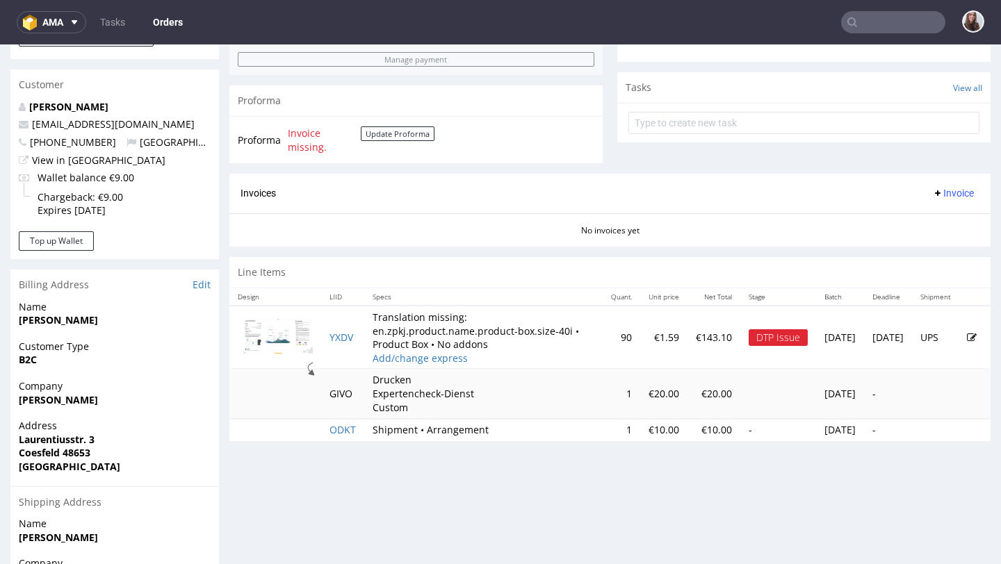
scroll to position [478, 0]
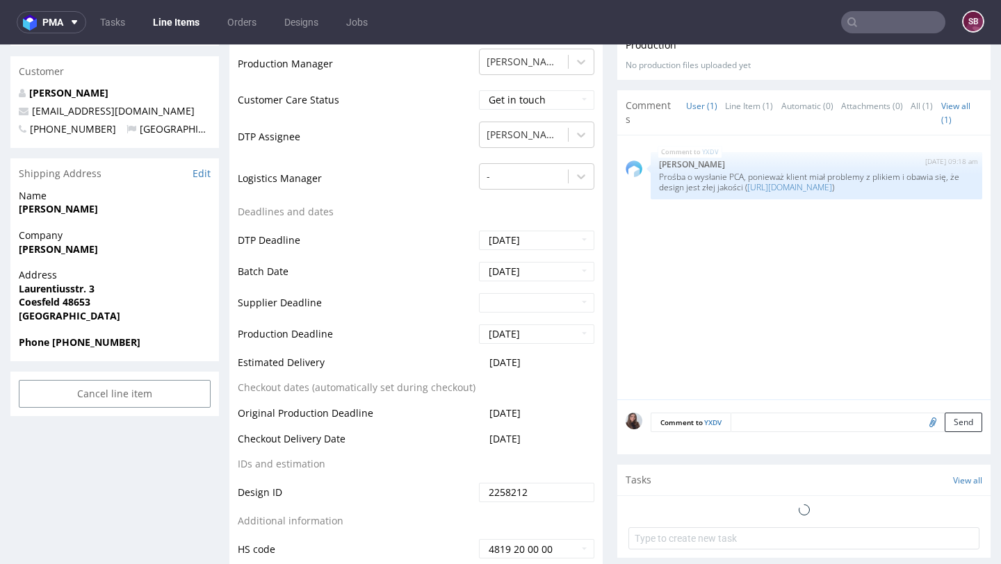
scroll to position [472, 0]
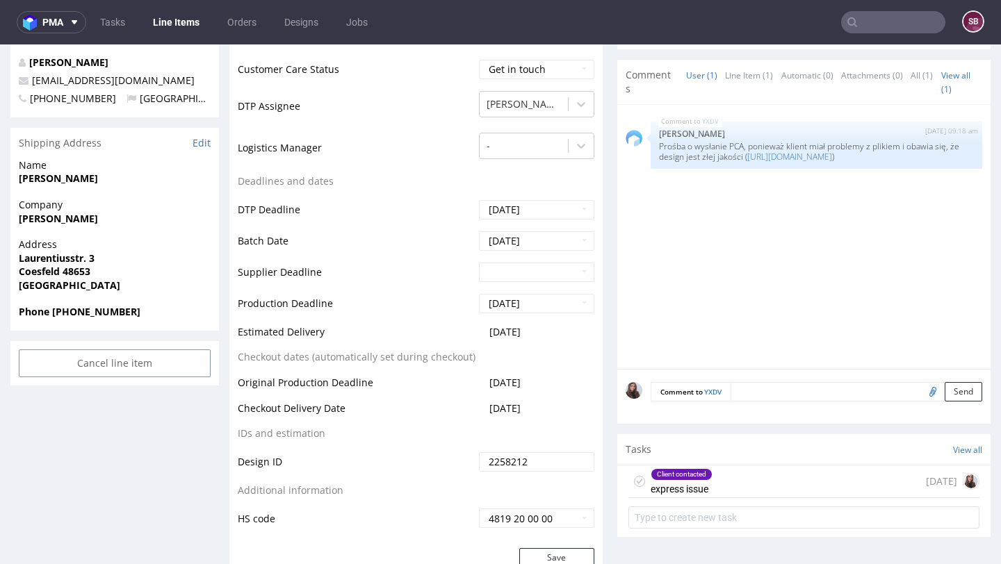
click at [722, 465] on div "Tasks View all" at bounding box center [803, 449] width 373 height 31
click at [724, 478] on div "Client contacted express issue 10 days ago" at bounding box center [803, 482] width 351 height 33
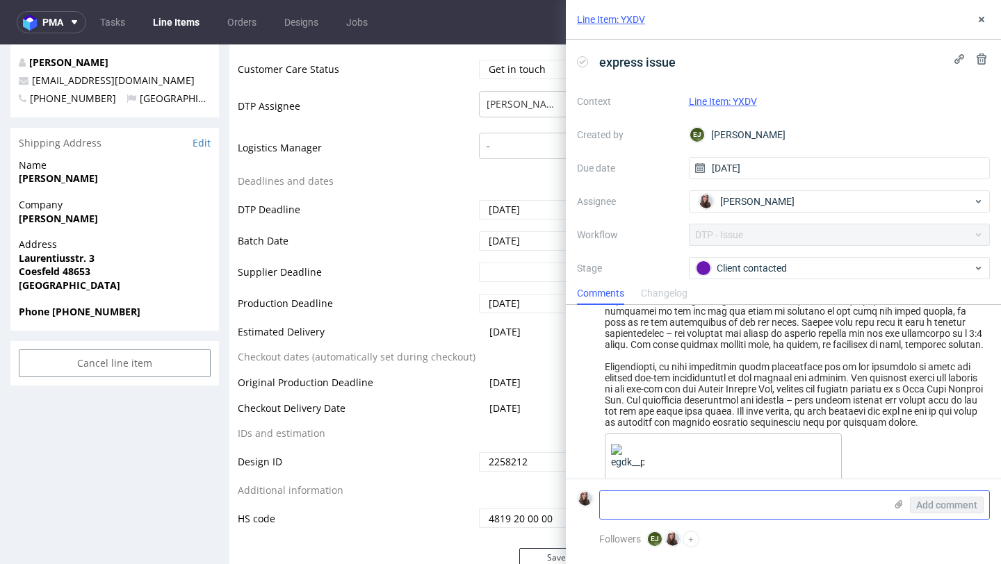
click at [700, 496] on textarea at bounding box center [742, 505] width 285 height 28
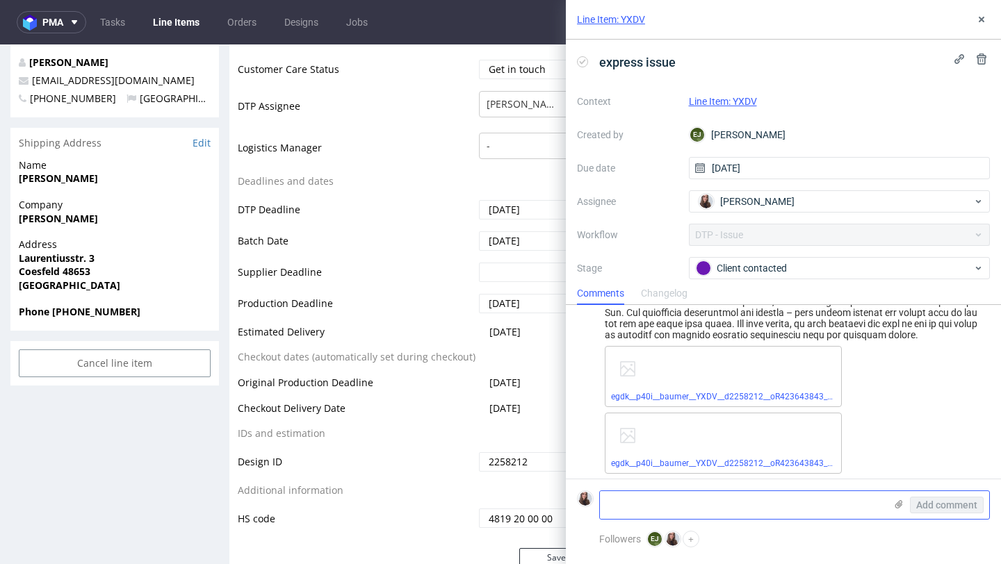
paste textarea "R423643843"
type textarea "R423643843"
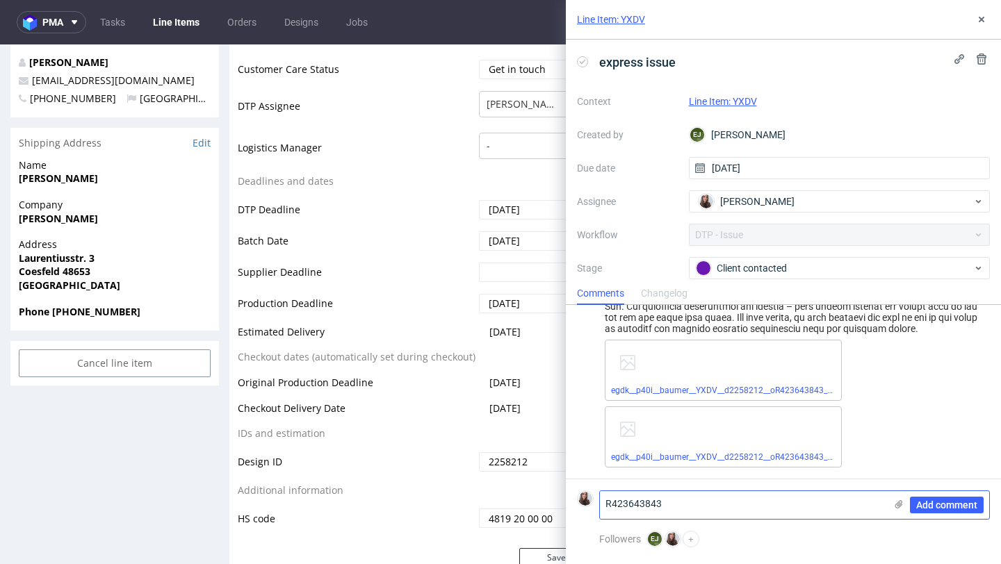
scroll to position [669, 0]
drag, startPoint x: 700, startPoint y: 496, endPoint x: 604, endPoint y: 492, distance: 96.0
click at [604, 492] on textarea "R423643843" at bounding box center [742, 505] width 285 height 28
drag, startPoint x: 662, startPoint y: 511, endPoint x: 587, endPoint y: 505, distance: 74.6
click at [587, 506] on div "R423643843 Add comment" at bounding box center [783, 505] width 413 height 29
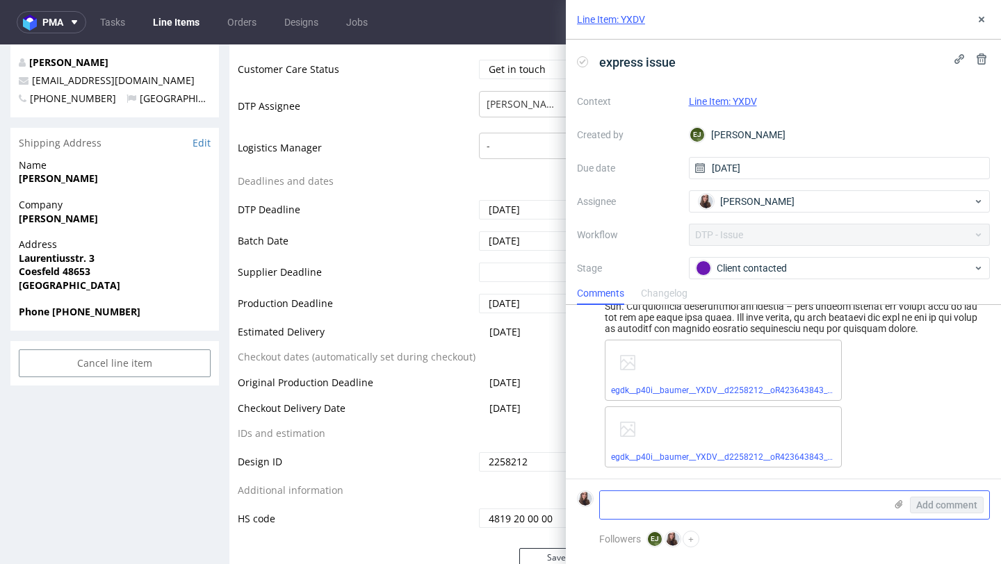
click at [662, 503] on textarea at bounding box center [742, 505] width 285 height 28
paste textarea "This may be printed as is. Approved!"
type textarea "This may be printed as is. Approved!"
click at [915, 509] on button "Add comment" at bounding box center [947, 505] width 74 height 17
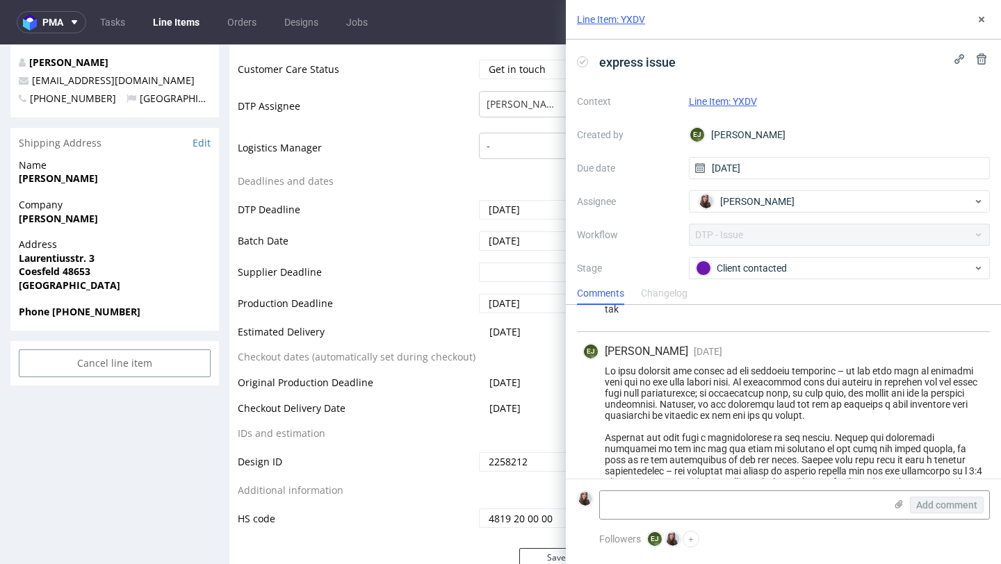
scroll to position [413, 0]
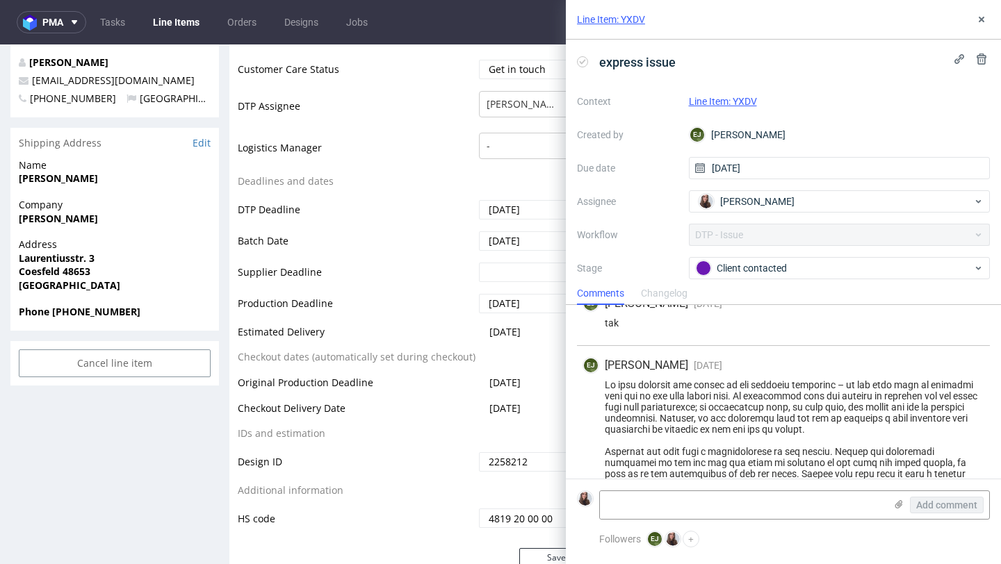
click at [750, 101] on link "Line Item: YXDV" at bounding box center [723, 101] width 68 height 11
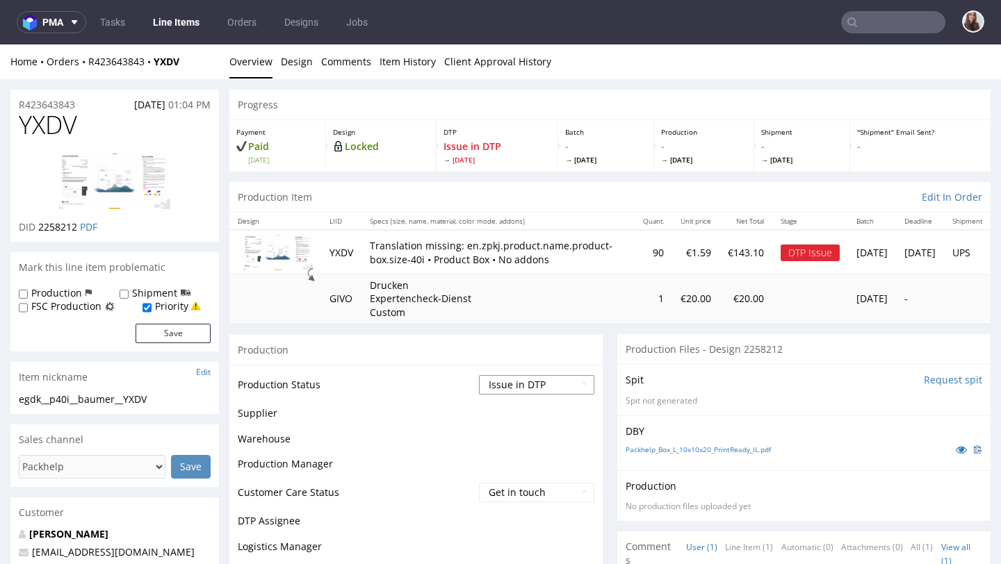
click at [523, 391] on select "Waiting for Artwork Waiting for Diecut Waiting for Mockup Waiting for DTP Waiti…" at bounding box center [536, 384] width 115 height 19
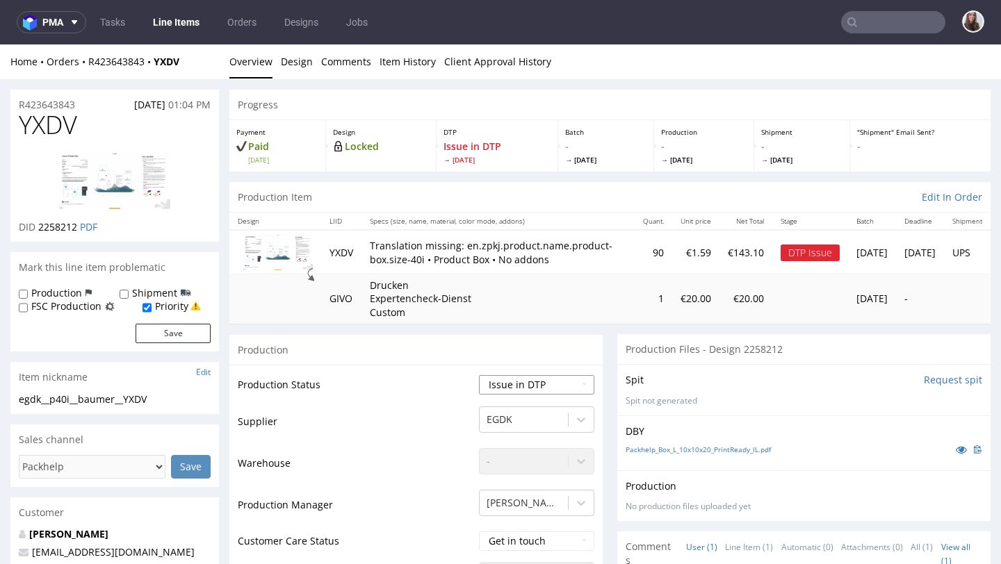
select select "back_for_dtp"
click at [479, 375] on select "Waiting for Artwork Waiting for Diecut Waiting for Mockup Waiting for DTP Waiti…" at bounding box center [536, 384] width 115 height 19
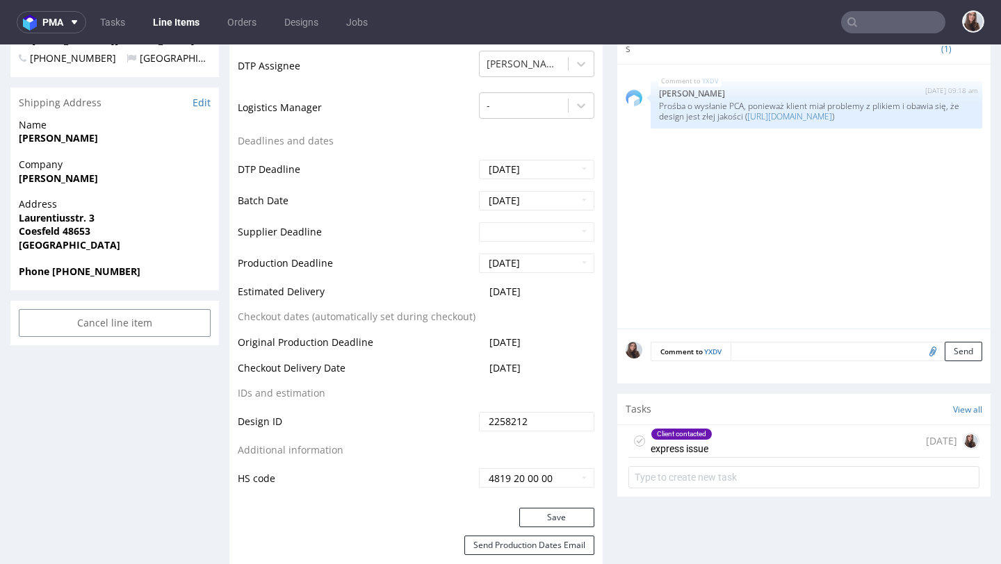
scroll to position [580, 0]
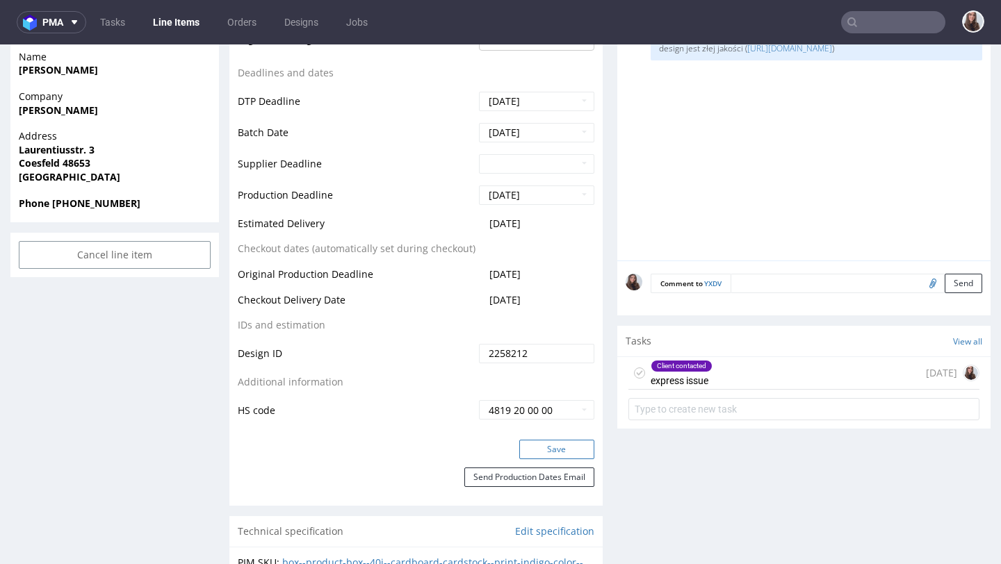
click at [540, 453] on button "Save" at bounding box center [556, 449] width 75 height 19
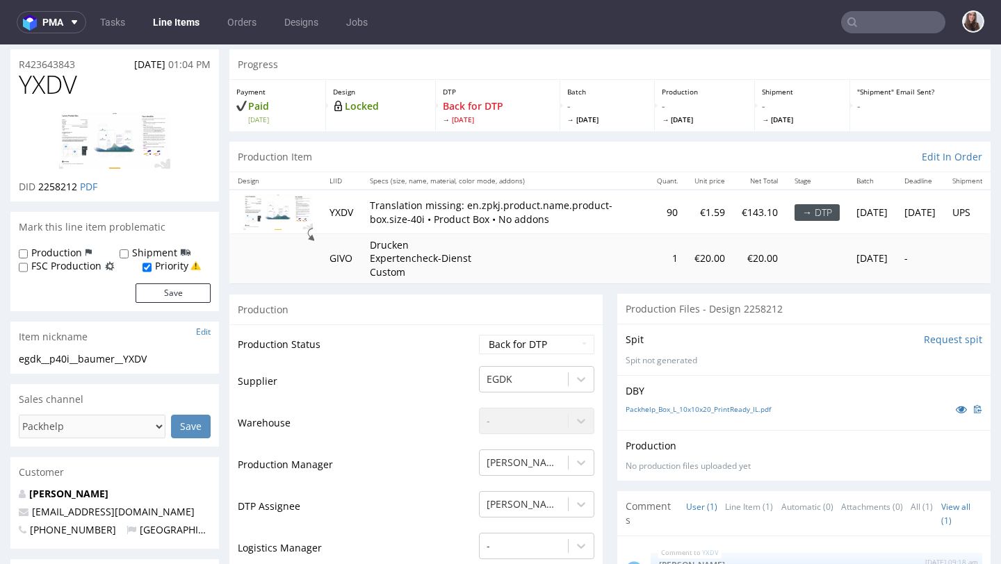
scroll to position [38, 0]
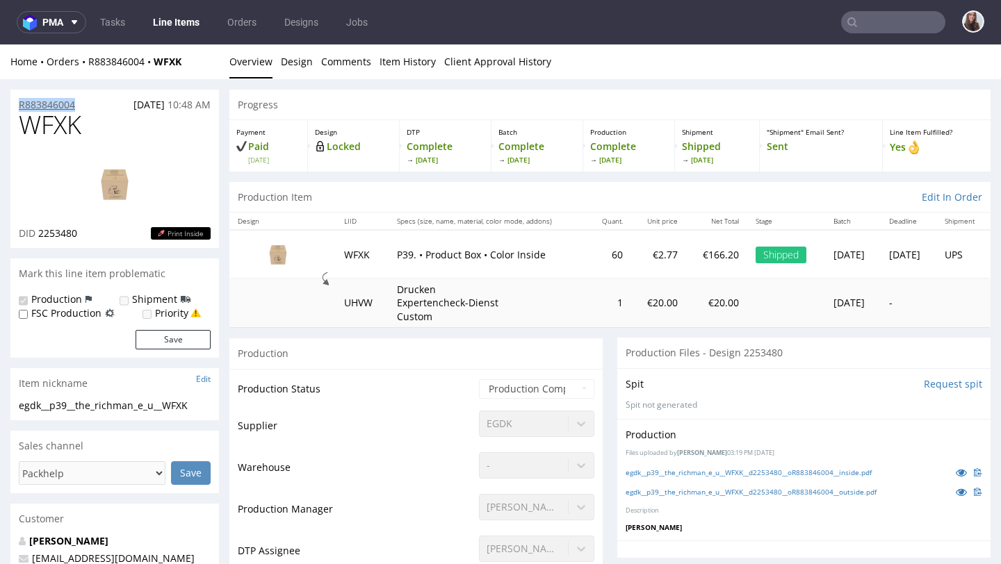
drag, startPoint x: 106, startPoint y: 104, endPoint x: 19, endPoint y: 104, distance: 86.9
click at [19, 104] on div "R883846004 [DATE] 10:48 AM" at bounding box center [114, 101] width 209 height 22
copy p "R883846004"
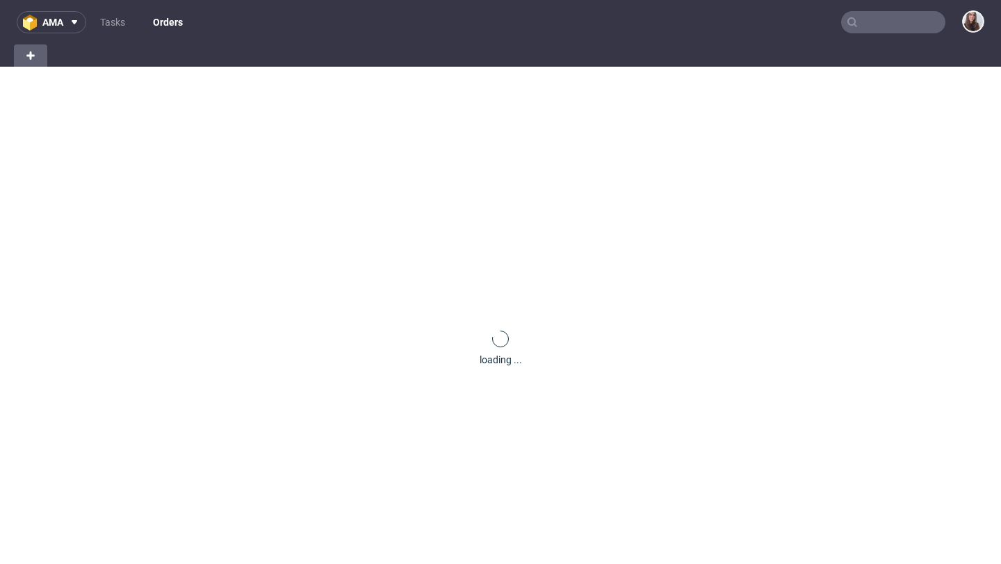
click at [853, 23] on input "text" at bounding box center [893, 22] width 104 height 22
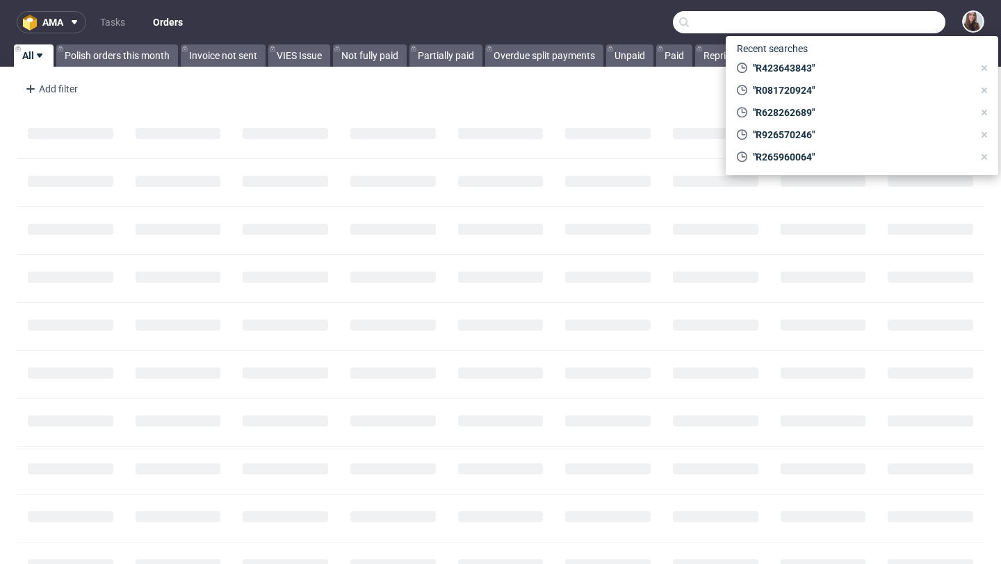
paste input "R815371473"
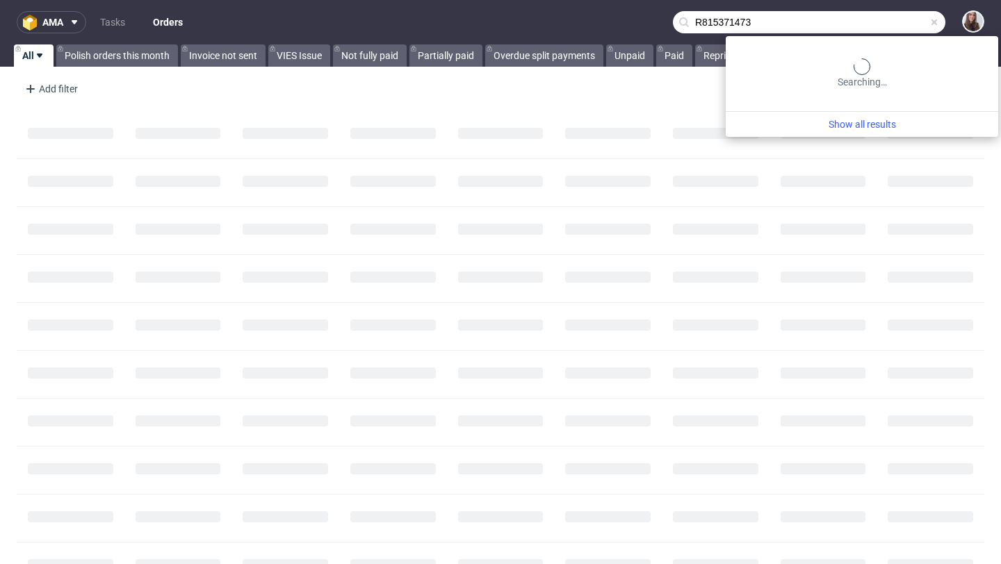
type input "R815371473"
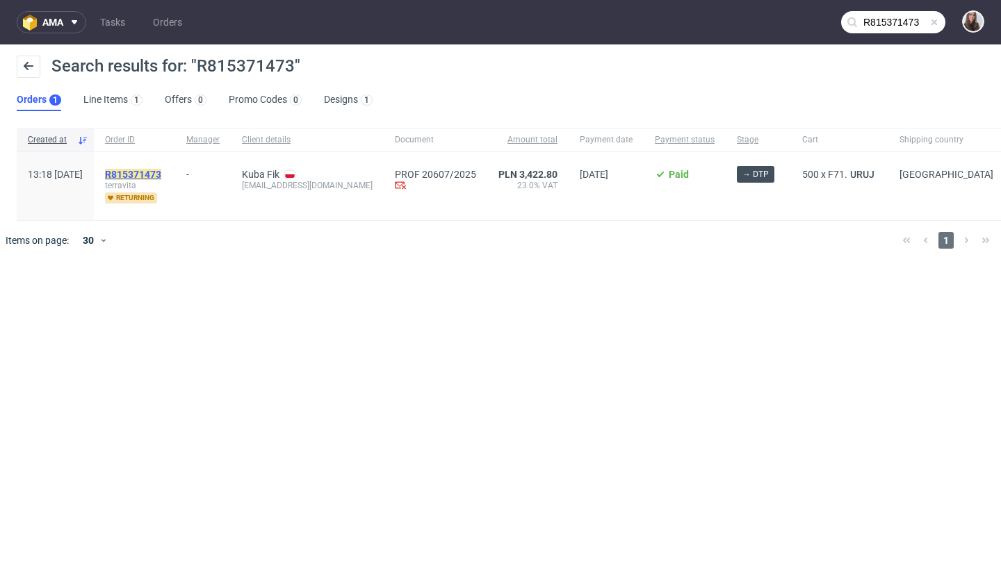
click at [161, 174] on mark "R815371473" at bounding box center [133, 174] width 56 height 11
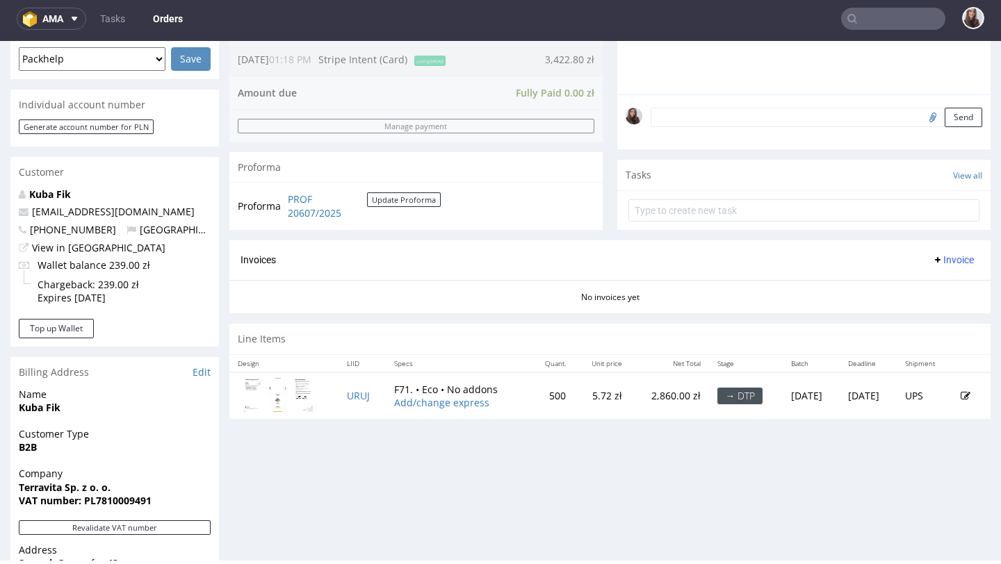
scroll to position [380, 0]
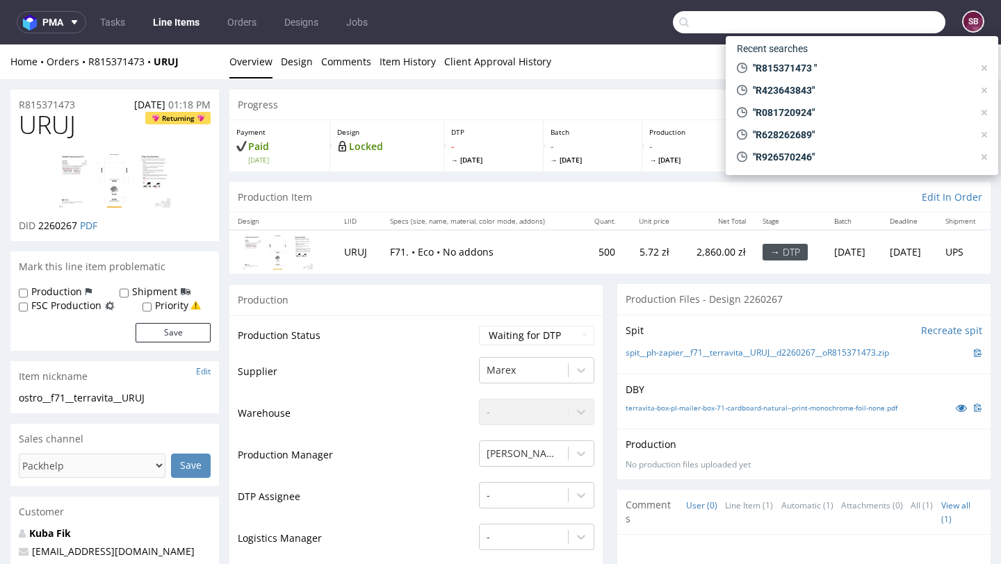
click at [886, 17] on input "text" at bounding box center [809, 22] width 272 height 22
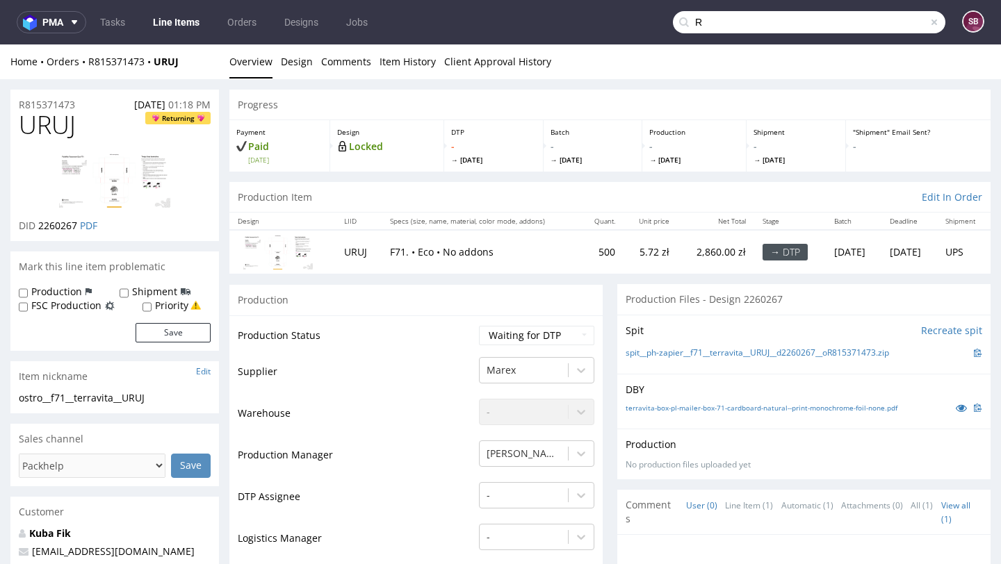
click at [820, 20] on input "R" at bounding box center [809, 22] width 272 height 22
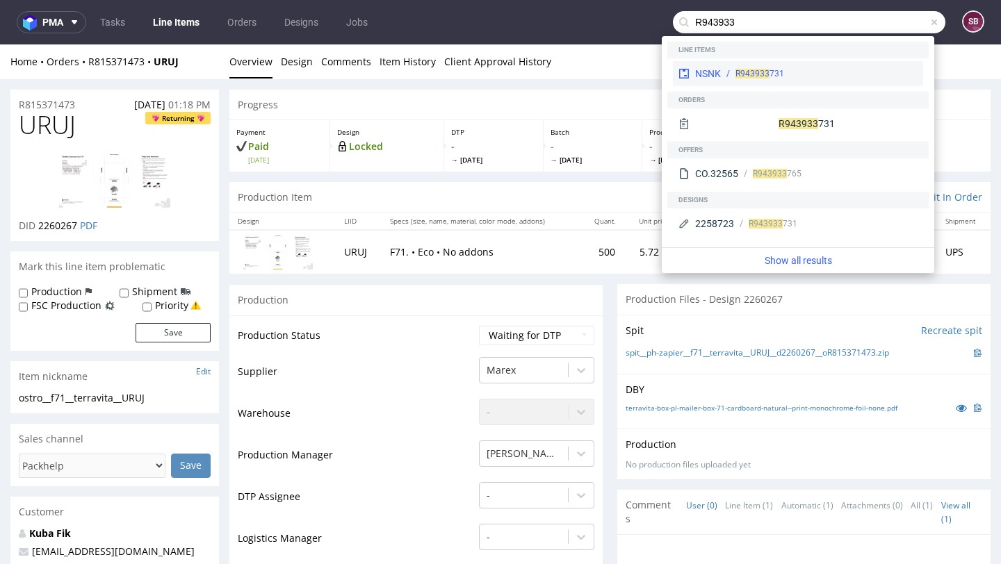
type input "R943933"
click at [726, 75] on div "R943933 731" at bounding box center [819, 73] width 197 height 13
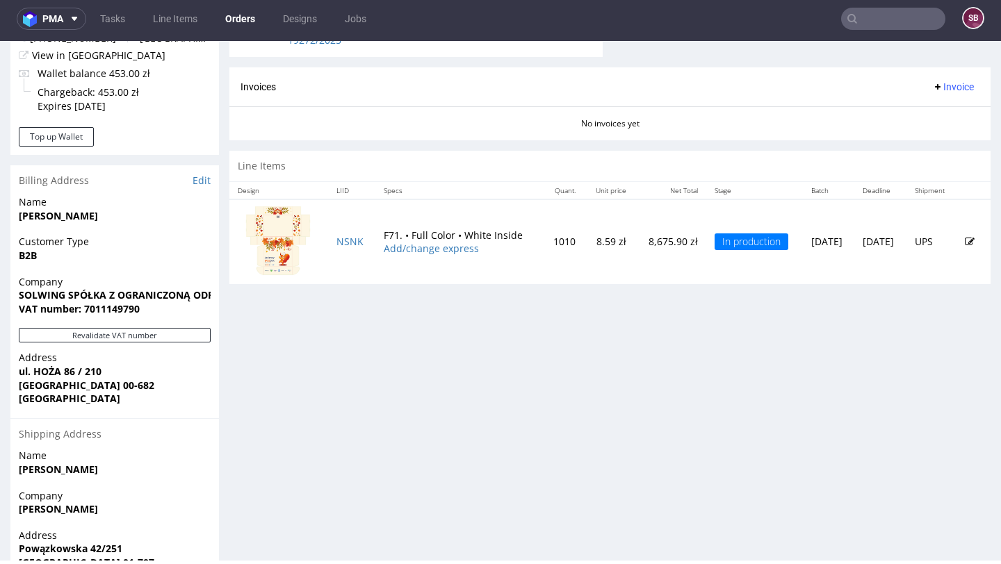
scroll to position [656, 0]
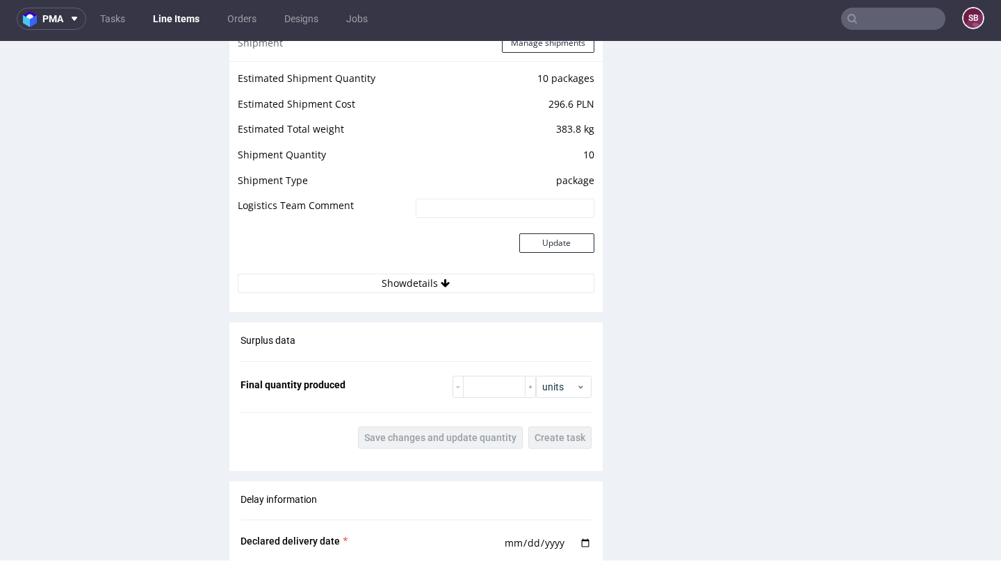
scroll to position [1501, 0]
click at [448, 286] on button "Show details" at bounding box center [416, 282] width 357 height 19
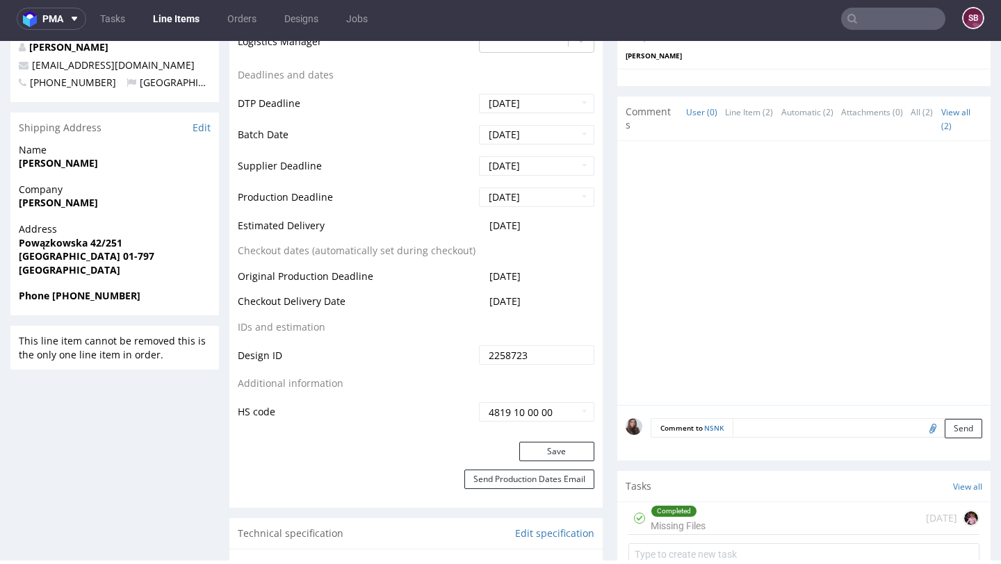
scroll to position [554, 0]
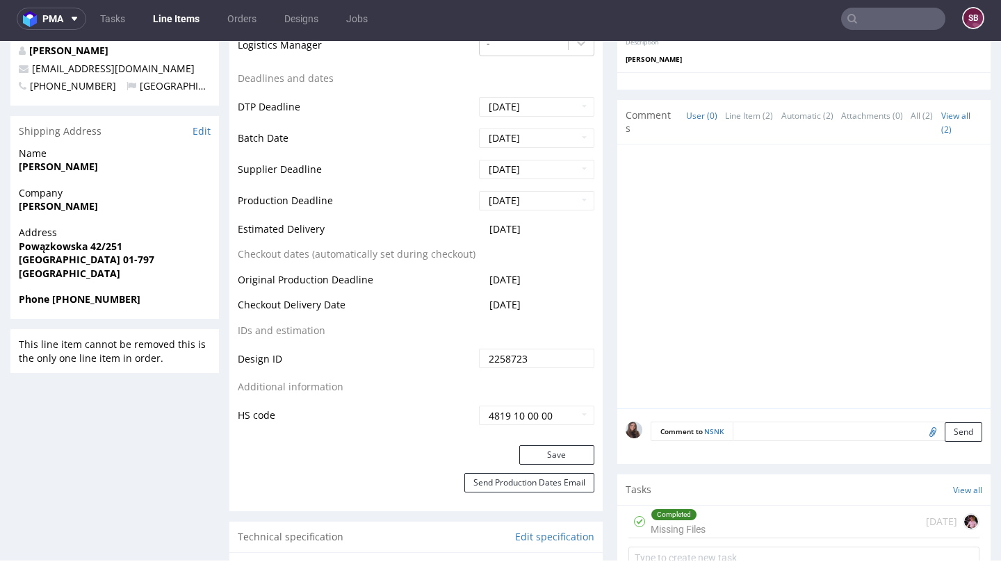
click at [539, 231] on td "[DATE]" at bounding box center [534, 234] width 119 height 26
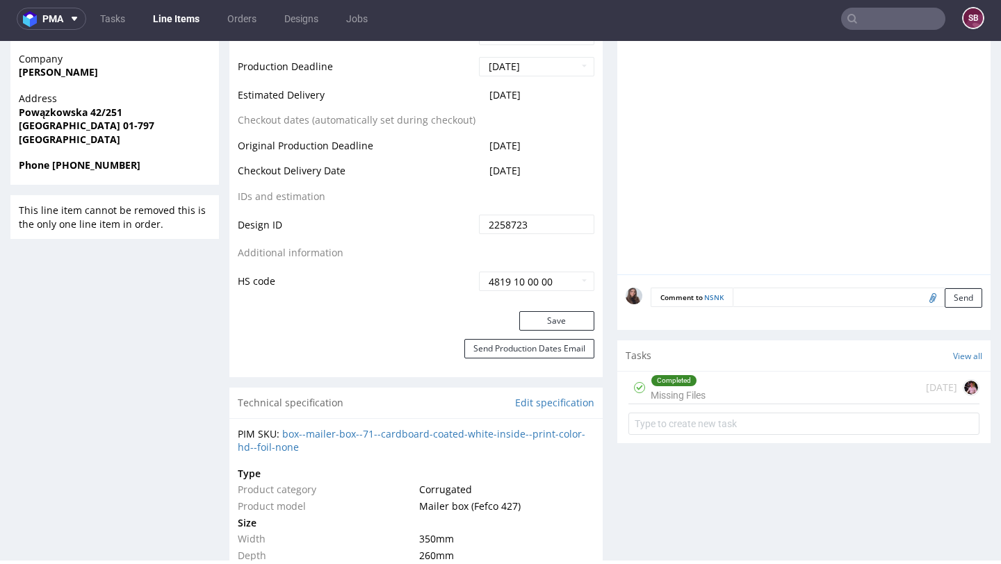
scroll to position [704, 0]
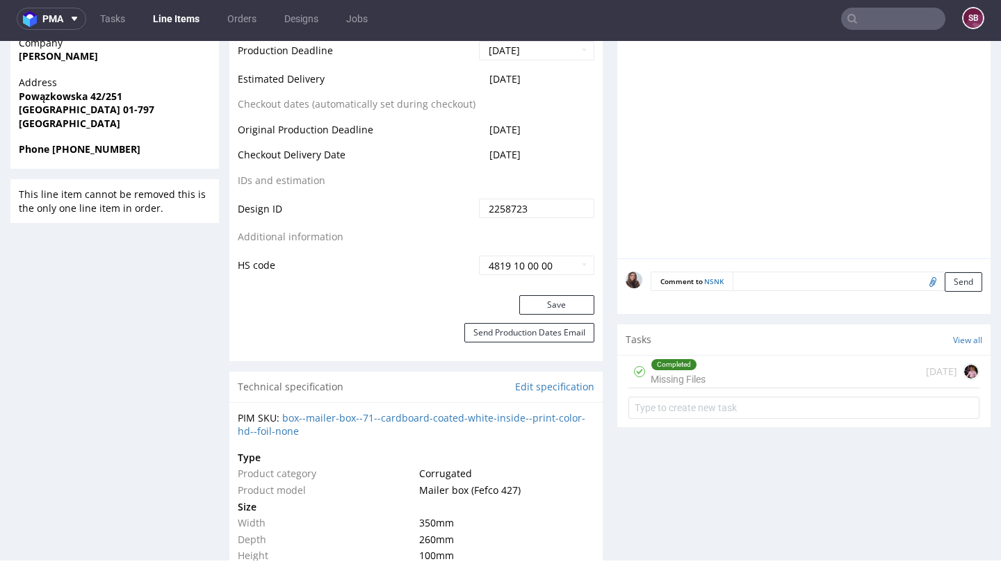
click at [696, 365] on div "Completed" at bounding box center [678, 364] width 54 height 11
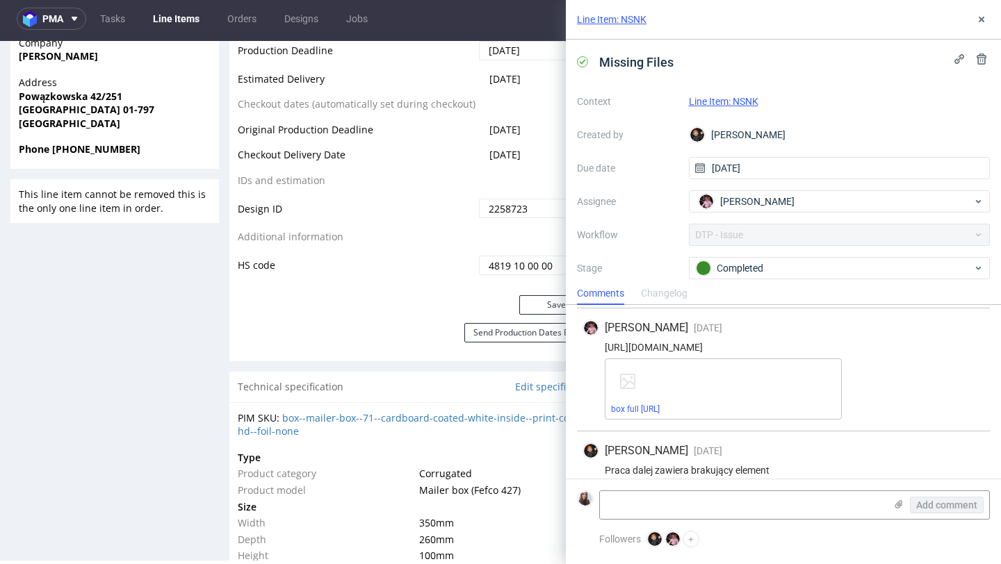
scroll to position [269, 0]
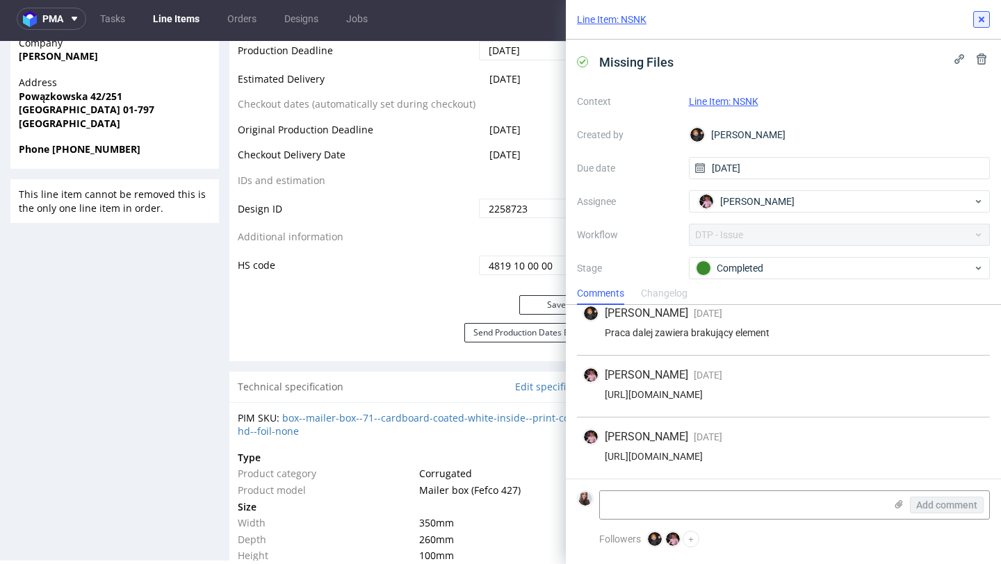
click at [978, 19] on icon at bounding box center [981, 19] width 11 height 11
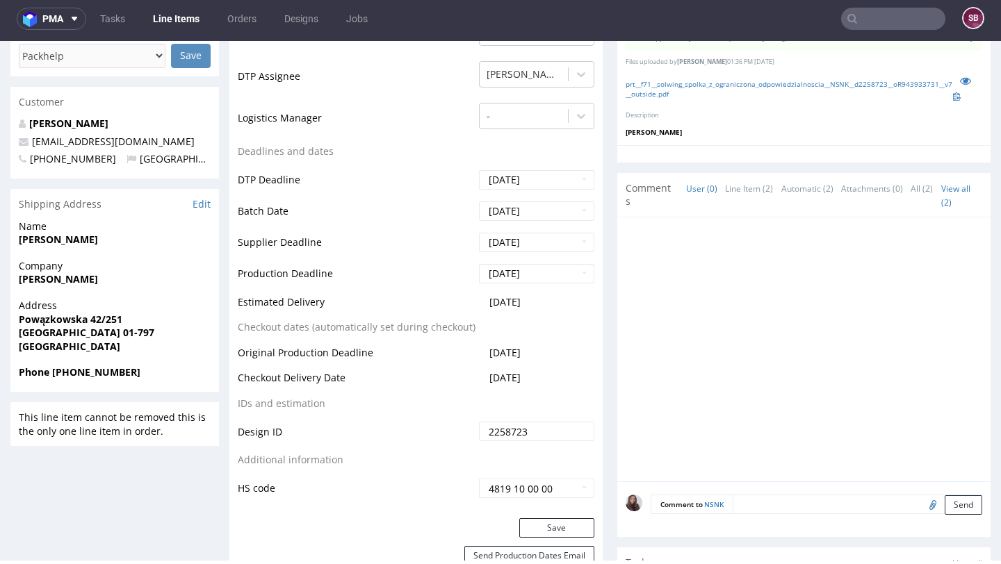
scroll to position [482, 0]
click at [545, 302] on td "2025-10-07" at bounding box center [534, 306] width 119 height 26
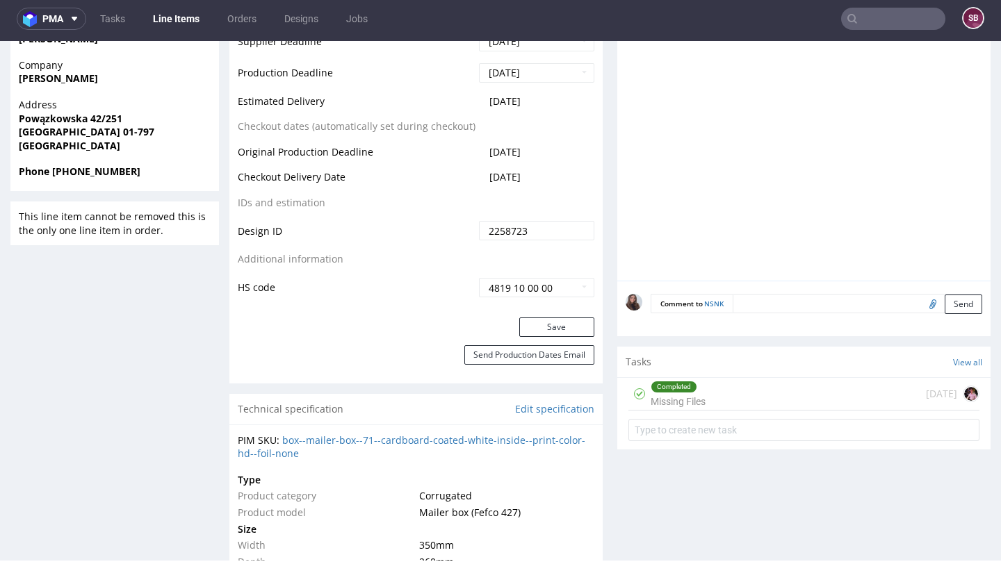
scroll to position [683, 0]
click at [673, 390] on div "Completed" at bounding box center [673, 386] width 45 height 11
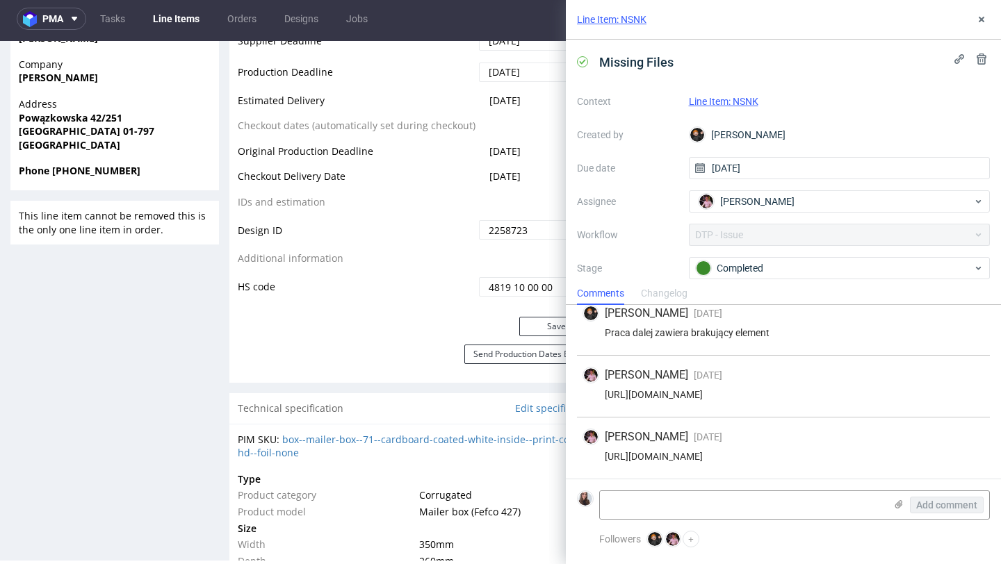
scroll to position [269, 0]
click at [982, 19] on use at bounding box center [982, 20] width 6 height 6
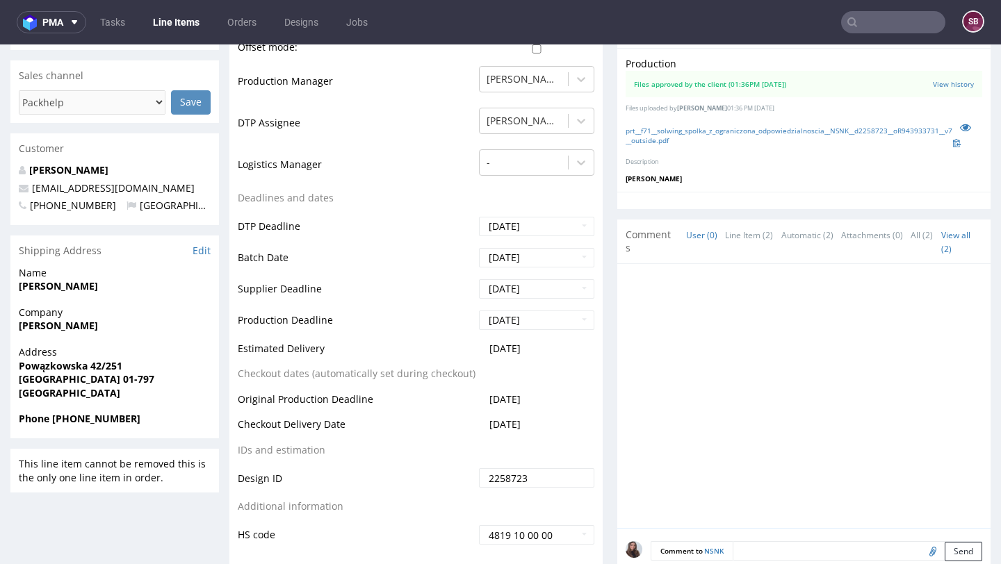
scroll to position [441, 0]
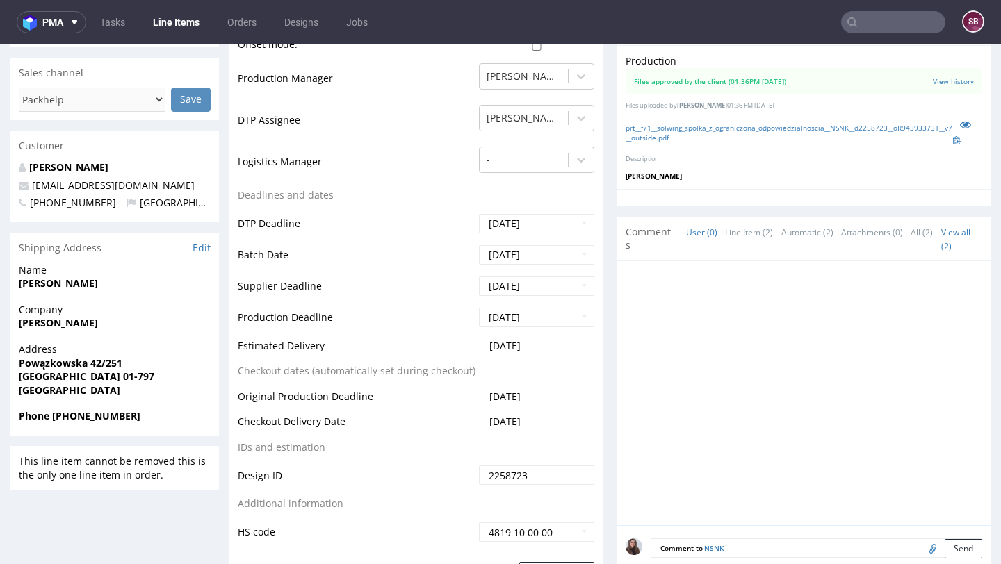
drag, startPoint x: 552, startPoint y: 427, endPoint x: 485, endPoint y: 423, distance: 67.5
click at [485, 423] on td "2025-09-24" at bounding box center [534, 427] width 119 height 26
copy span "2025-09-24"
drag, startPoint x: 364, startPoint y: 416, endPoint x: 244, endPoint y: 416, distance: 119.6
click at [244, 416] on td "Checkout Delivery Date" at bounding box center [357, 427] width 238 height 26
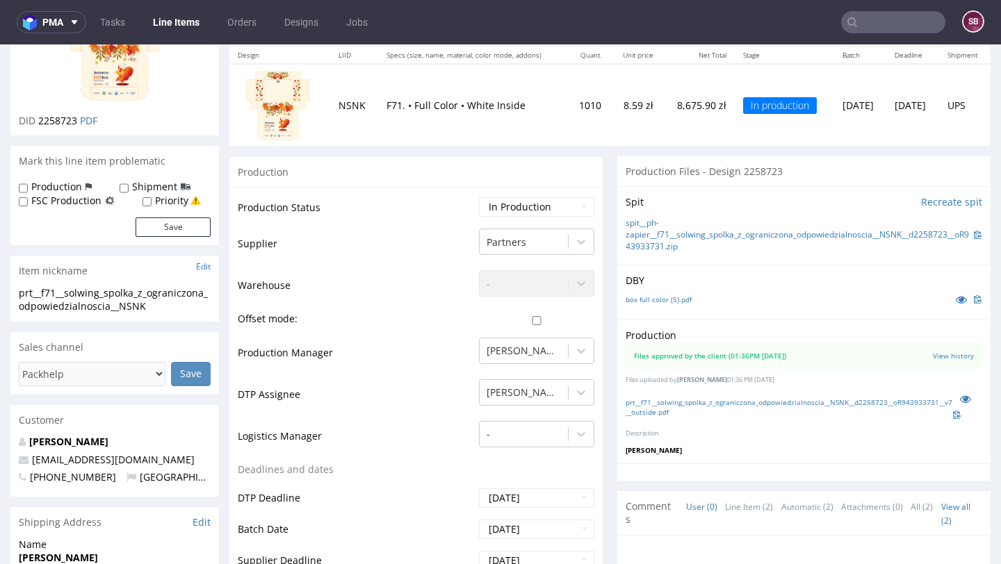
scroll to position [0, 0]
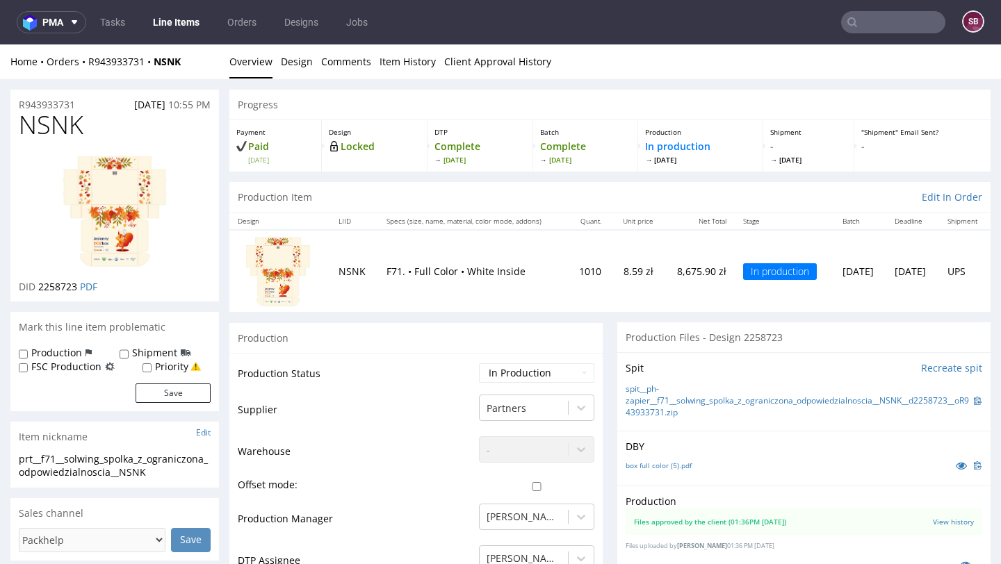
click at [858, 22] on input "text" at bounding box center [893, 22] width 104 height 22
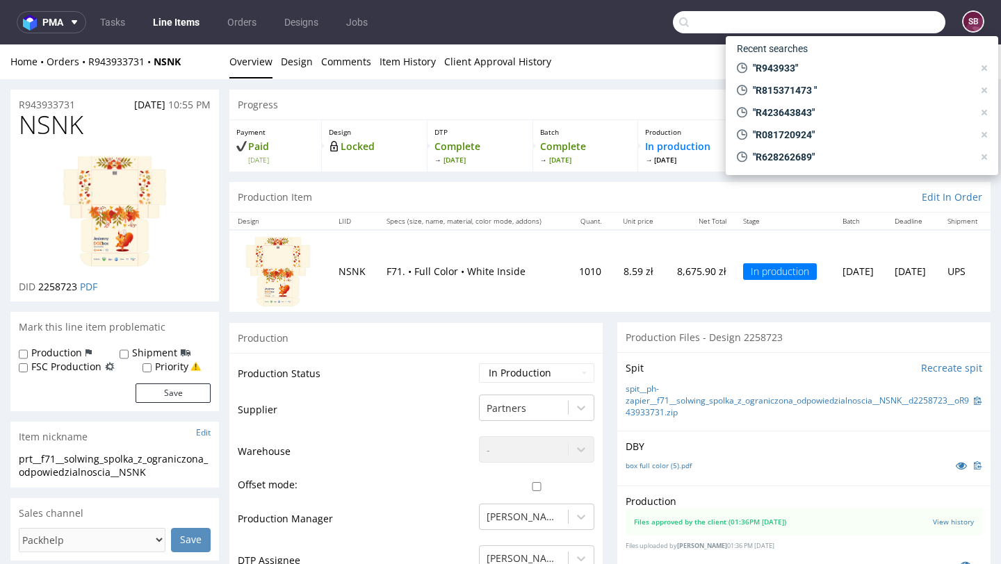
click at [838, 22] on input "text" at bounding box center [809, 22] width 272 height 22
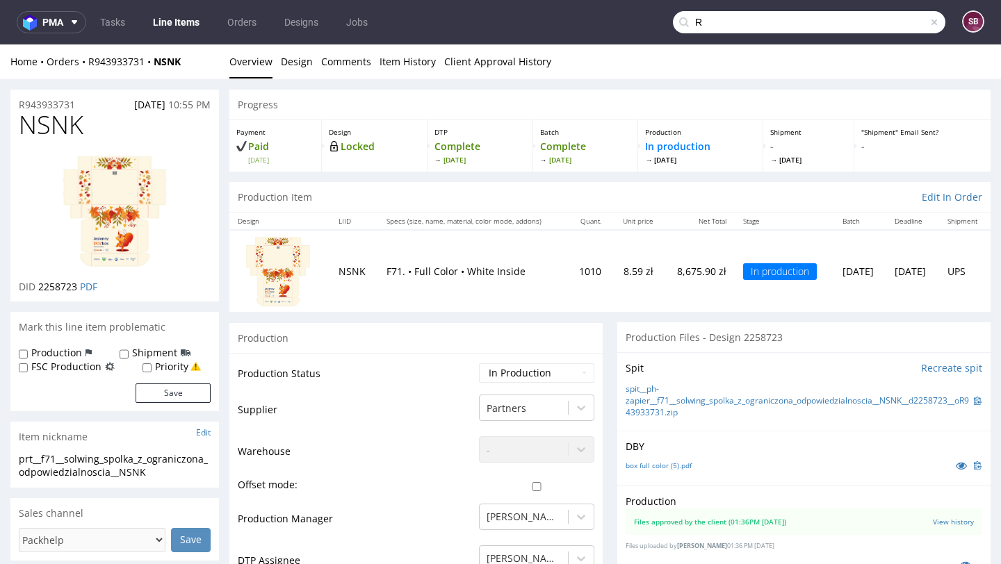
click at [861, 20] on input "R" at bounding box center [809, 22] width 272 height 22
click at [843, 21] on input "R" at bounding box center [809, 22] width 272 height 22
click at [809, 24] on input "R" at bounding box center [809, 22] width 272 height 22
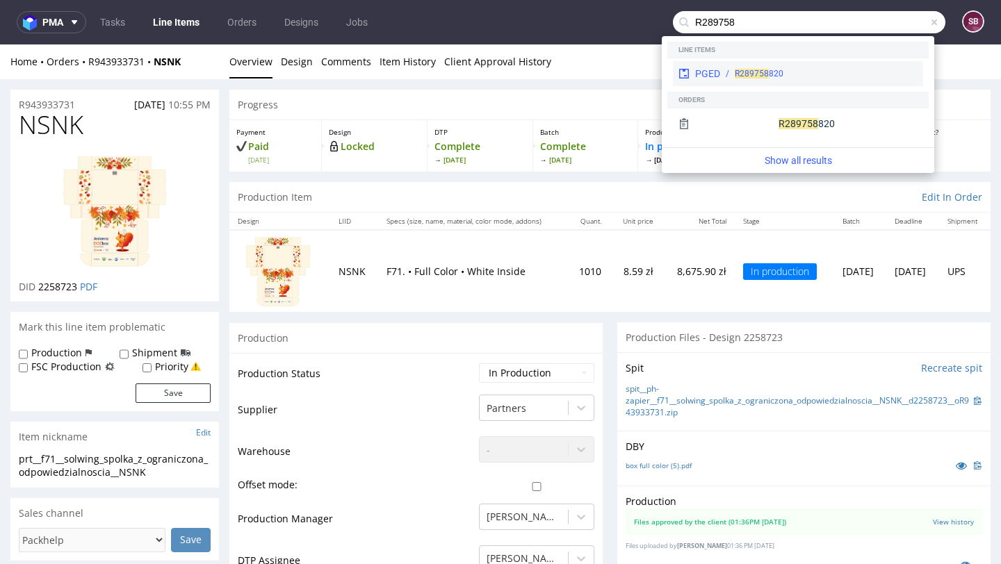
type input "R289758"
click at [785, 75] on div "R289758 820" at bounding box center [818, 73] width 197 height 13
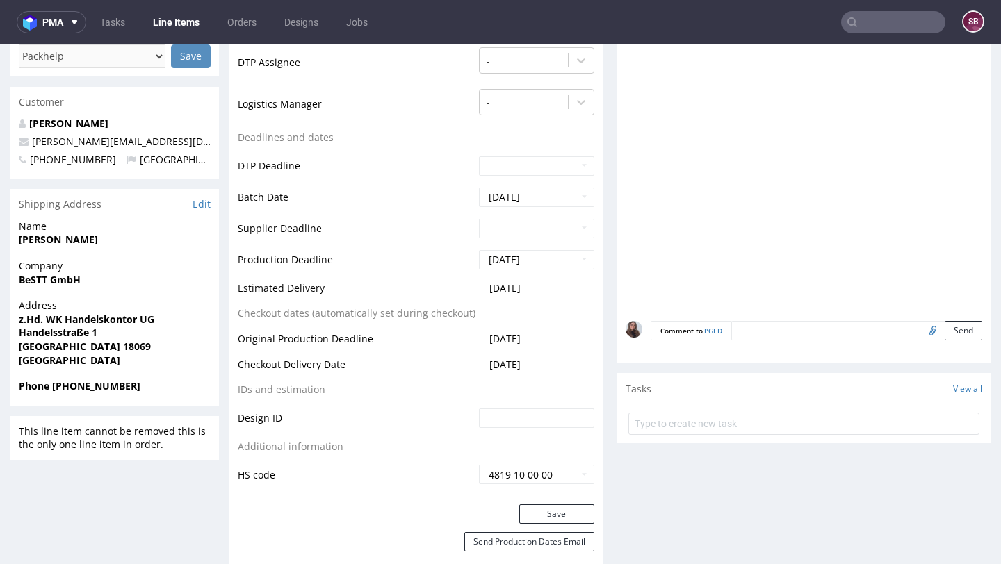
scroll to position [491, 0]
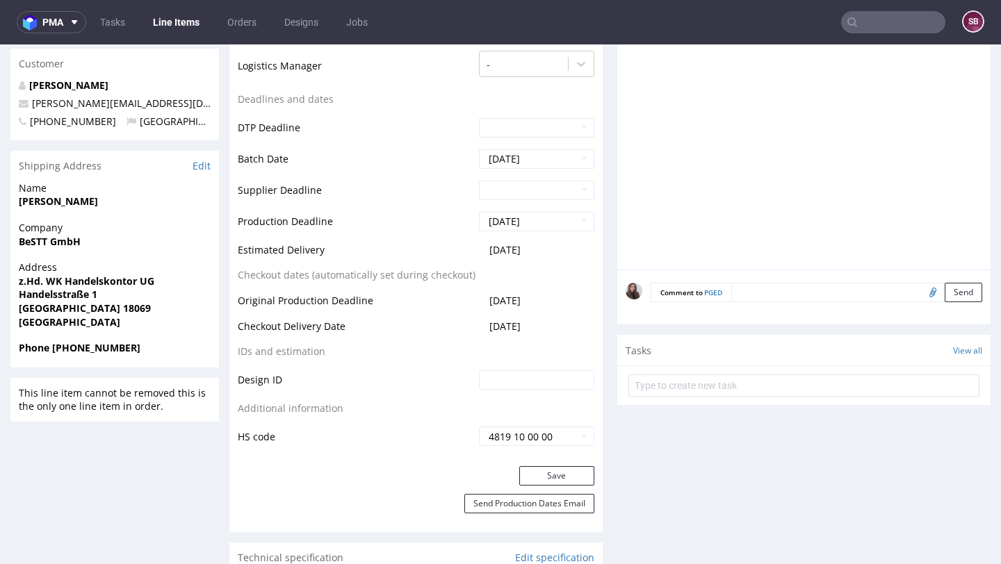
drag, startPoint x: 541, startPoint y: 325, endPoint x: 481, endPoint y: 325, distance: 59.8
click at [481, 325] on td "2025-10-03" at bounding box center [534, 331] width 119 height 26
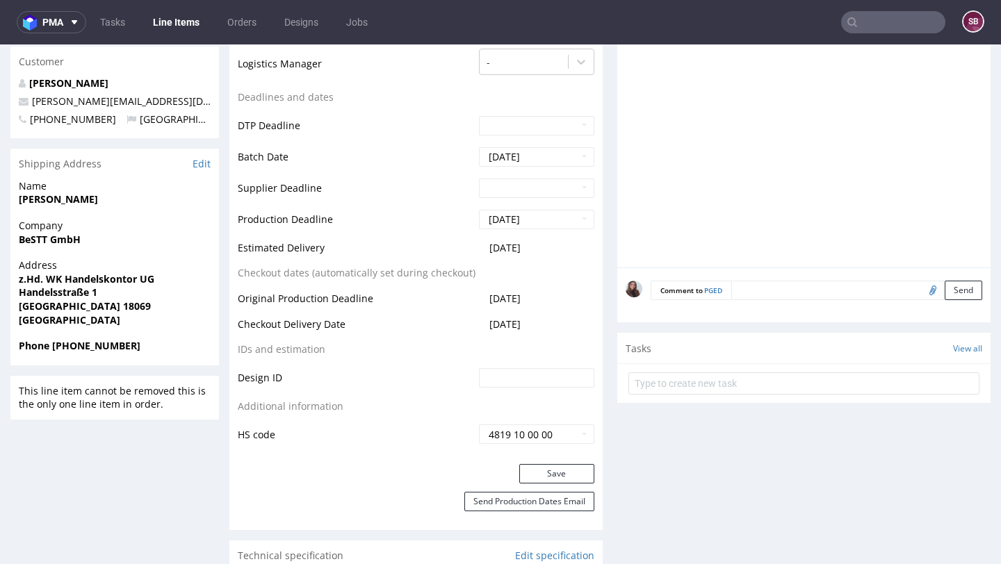
scroll to position [533, 0]
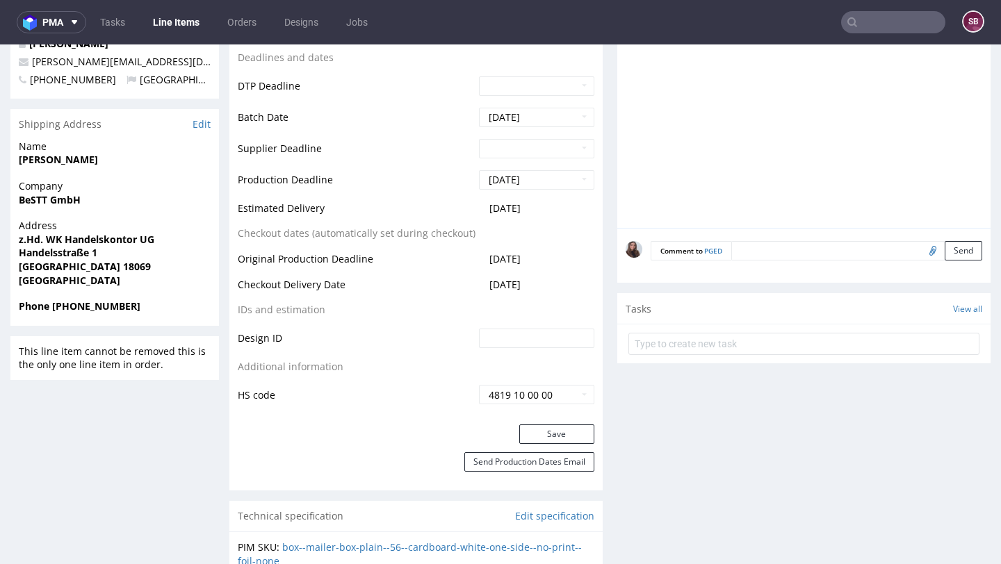
click at [571, 289] on td "2025-10-03" at bounding box center [534, 290] width 119 height 26
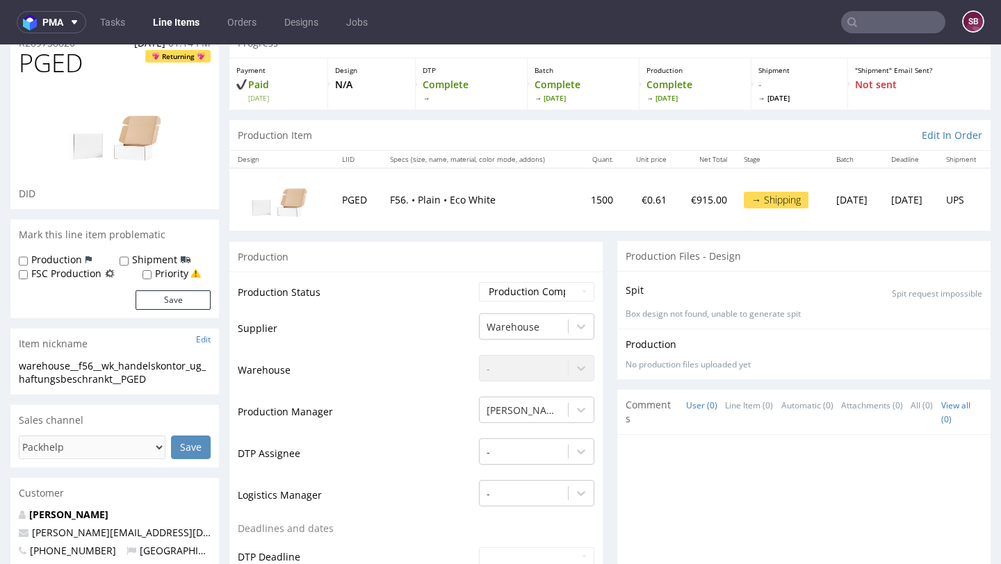
scroll to position [0, 0]
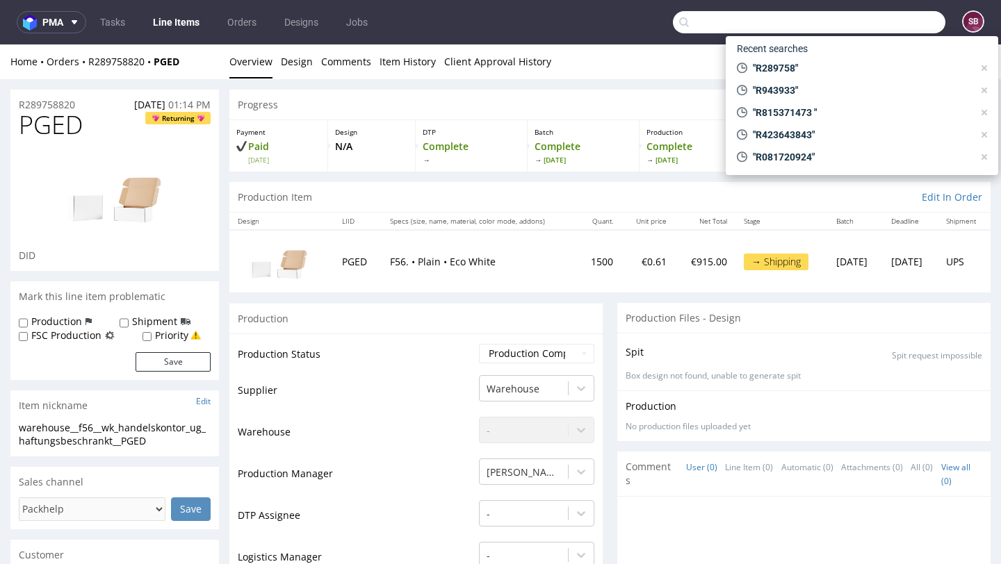
click at [859, 21] on input "text" at bounding box center [809, 22] width 272 height 22
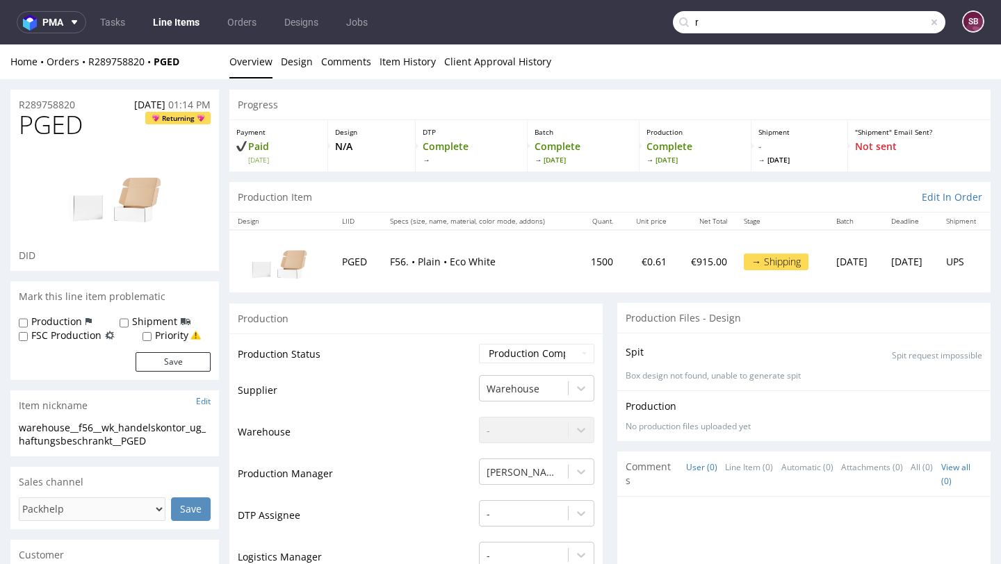
click at [718, 17] on input "r" at bounding box center [809, 22] width 272 height 22
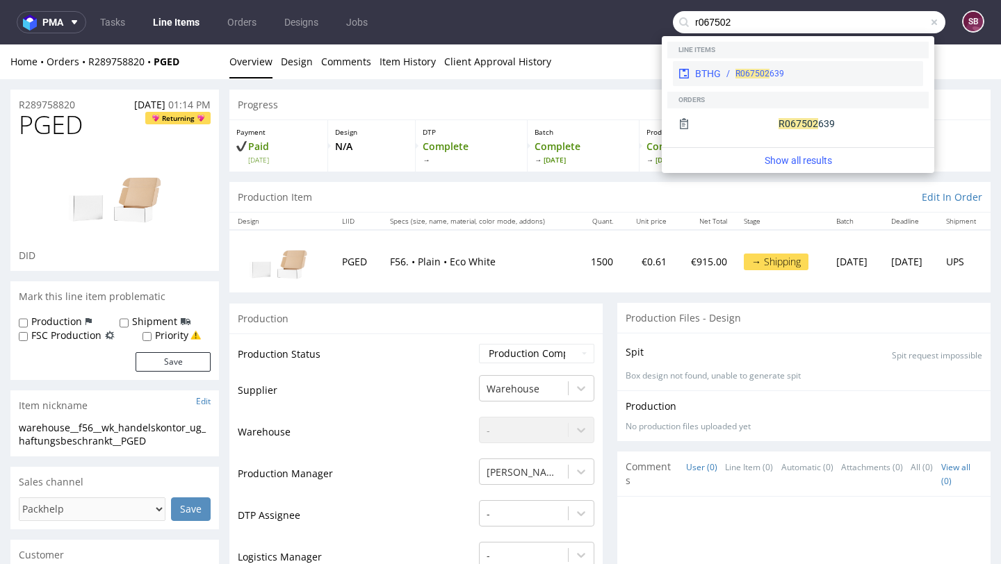
type input "r067502"
click at [797, 72] on div "R067502 639" at bounding box center [819, 73] width 197 height 13
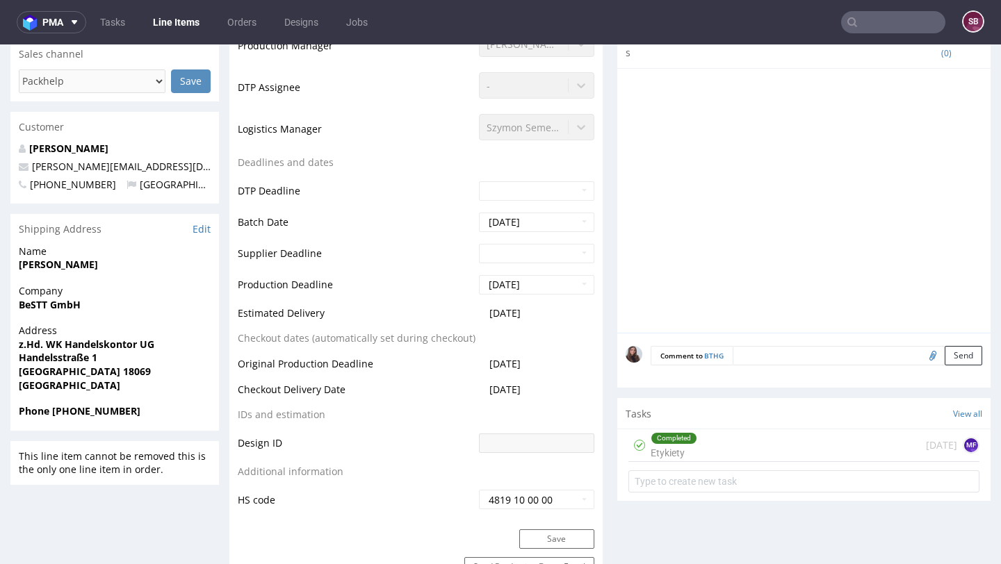
scroll to position [440, 0]
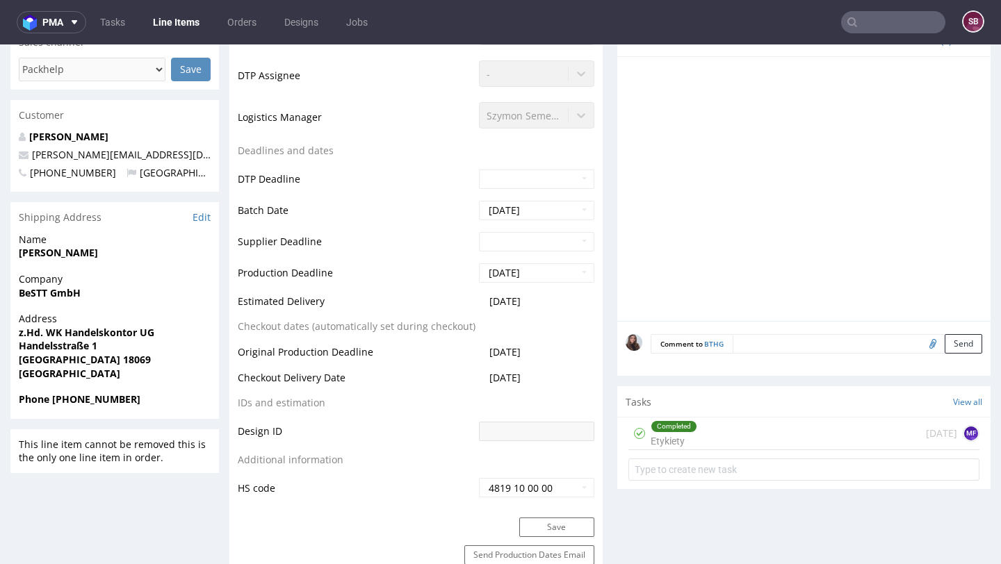
click at [459, 355] on td "Original Production Deadline" at bounding box center [357, 357] width 238 height 26
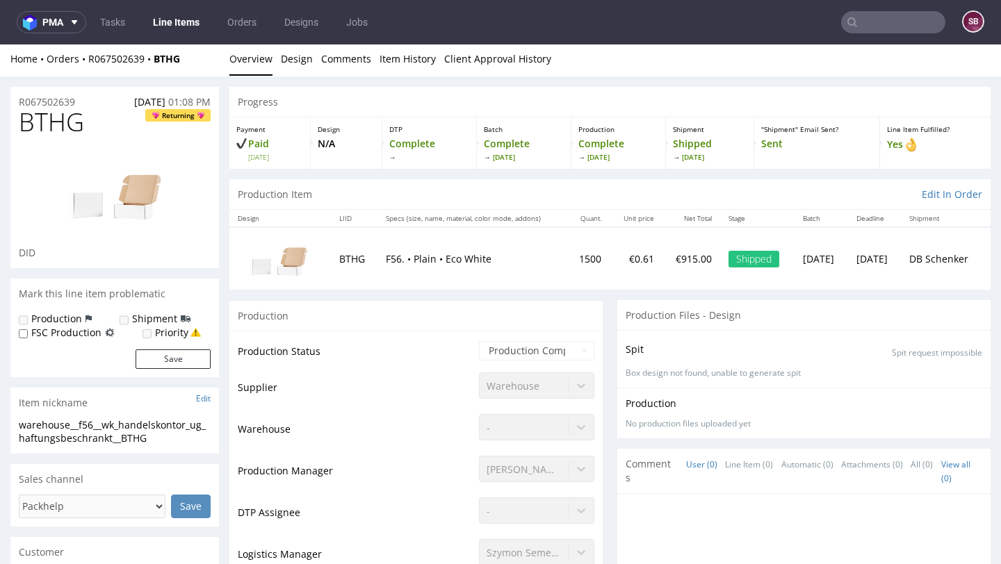
scroll to position [0, 0]
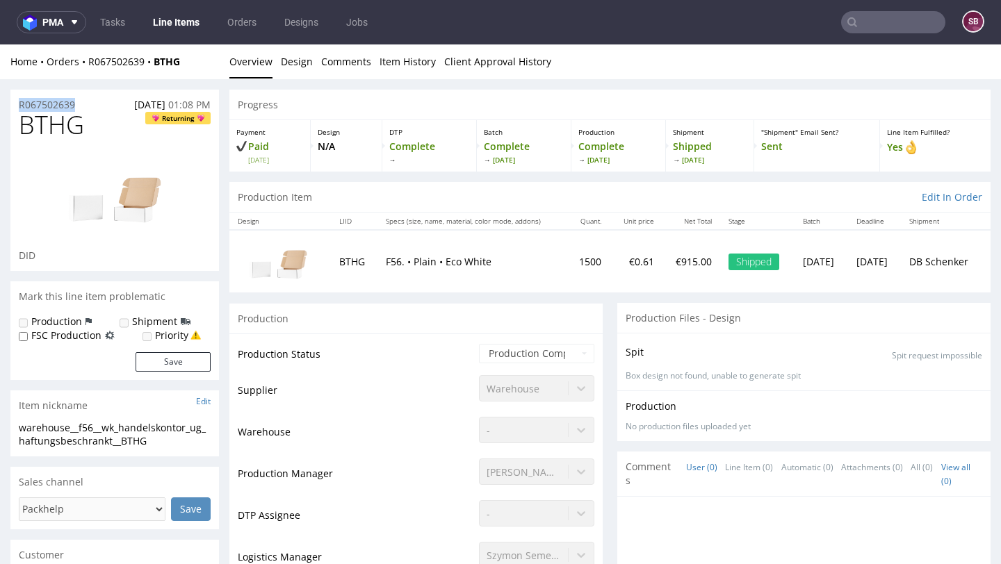
drag, startPoint x: 95, startPoint y: 105, endPoint x: 10, endPoint y: 105, distance: 84.8
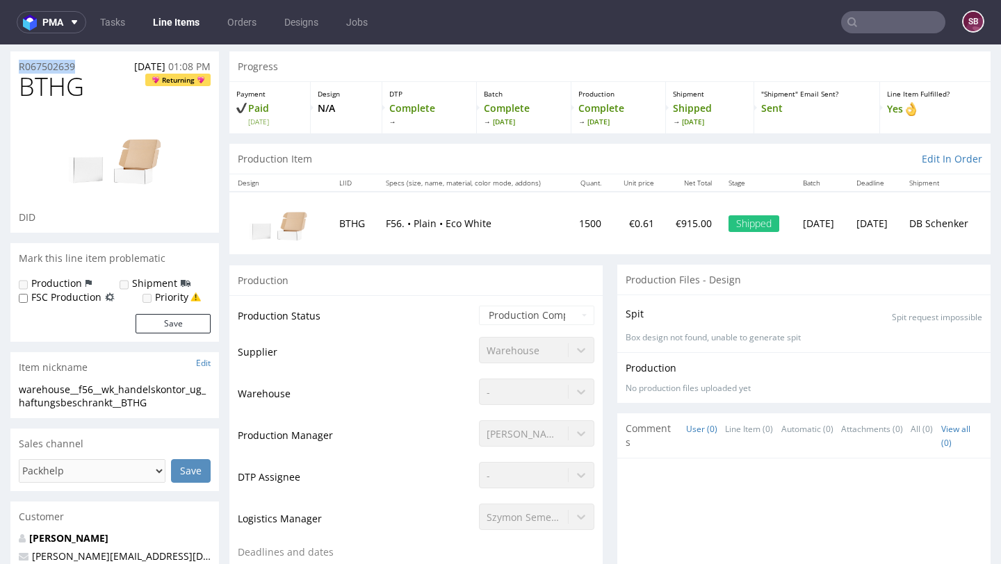
scroll to position [41, 0]
